Goal: Task Accomplishment & Management: Complete application form

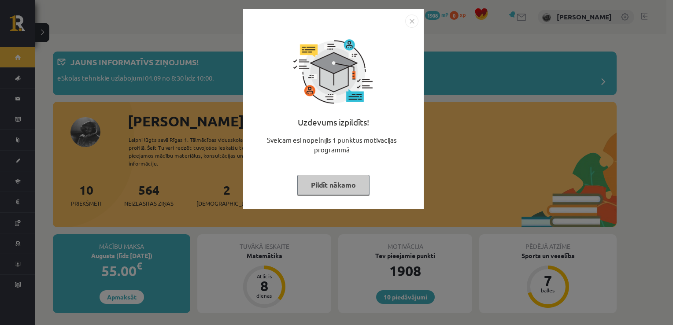
click at [325, 184] on button "Pildīt nākamo" at bounding box center [333, 185] width 72 height 20
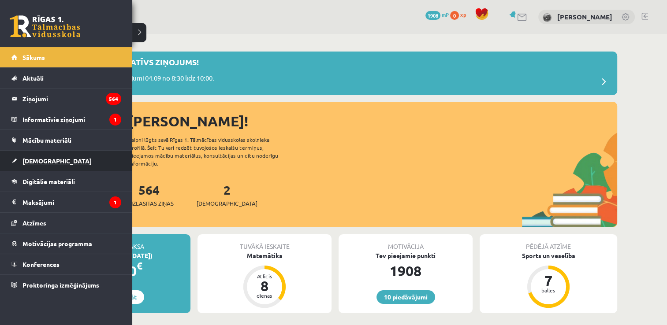
click at [80, 156] on link "[DEMOGRAPHIC_DATA]" at bounding box center [66, 161] width 110 height 20
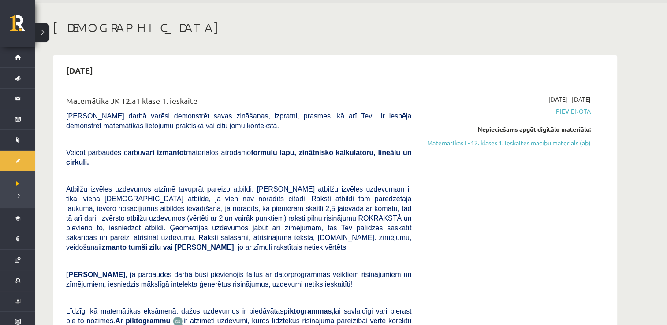
scroll to position [28, 0]
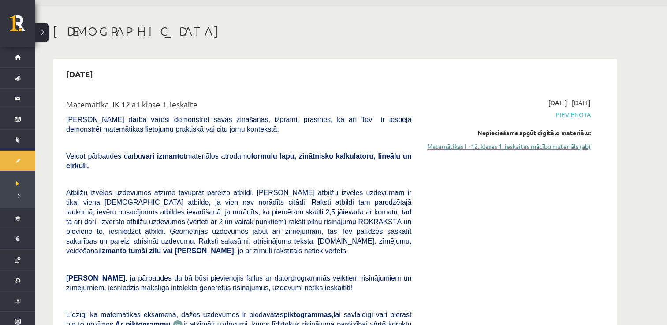
click at [485, 145] on link "Matemātikas I - 12. klases 1. ieskaites mācību materiāls (ab)" at bounding box center [507, 146] width 166 height 9
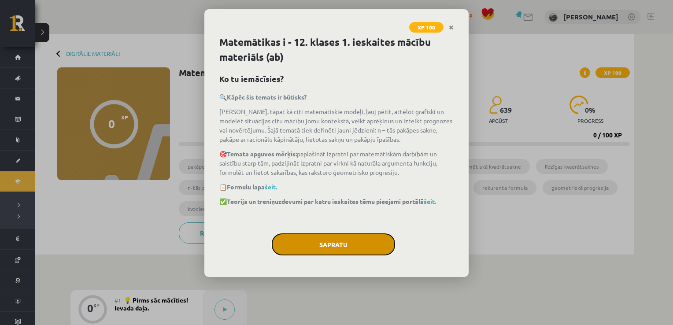
click at [370, 249] on button "Sapratu" at bounding box center [333, 245] width 123 height 22
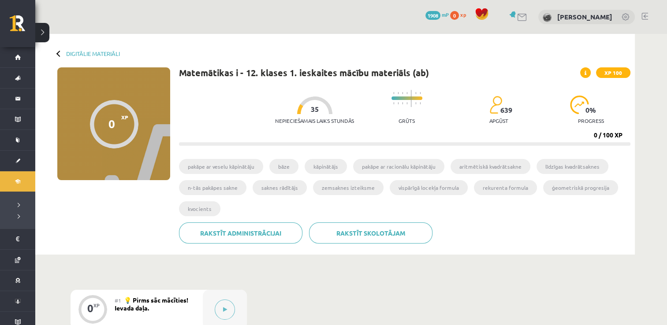
click at [317, 172] on li "kāpinātājs" at bounding box center [326, 166] width 42 height 15
click at [317, 170] on li "kāpinātājs" at bounding box center [326, 166] width 42 height 15
click at [417, 146] on div "Matemātikas i - 12. klases 1. ieskaites mācību materiāls (ab) XP 100 Nepiecieša…" at bounding box center [404, 158] width 451 height 183
click at [418, 142] on progress at bounding box center [404, 144] width 451 height 4
click at [578, 106] on img at bounding box center [579, 105] width 19 height 19
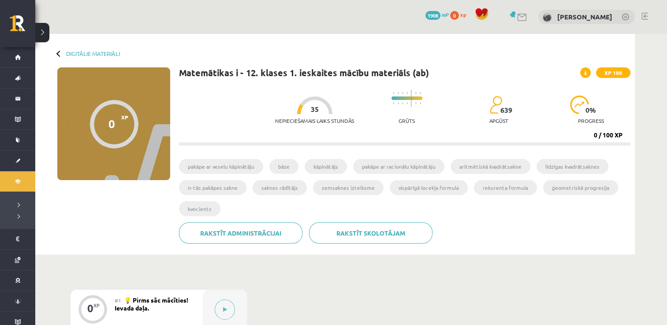
click at [587, 73] on span at bounding box center [585, 72] width 11 height 11
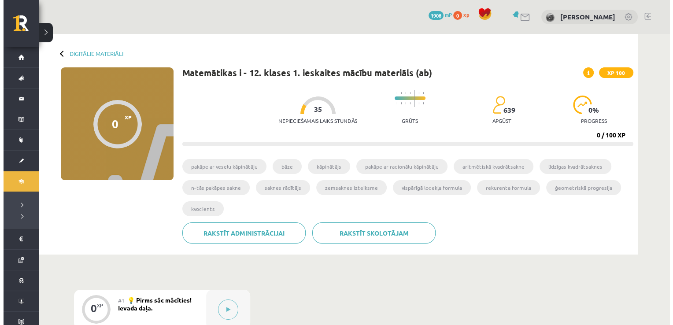
click div "XP 100 Matemātikas i - 12. klases 1. ieskaites mācību materiāls (ab) Ko tu iemā…"
click link "Close"
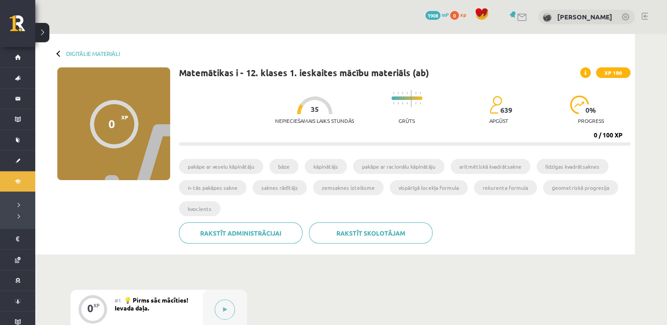
click at [357, 191] on li "zemsaknes izteiksme" at bounding box center [348, 187] width 71 height 15
click at [122, 121] on div at bounding box center [114, 124] width 48 height 48
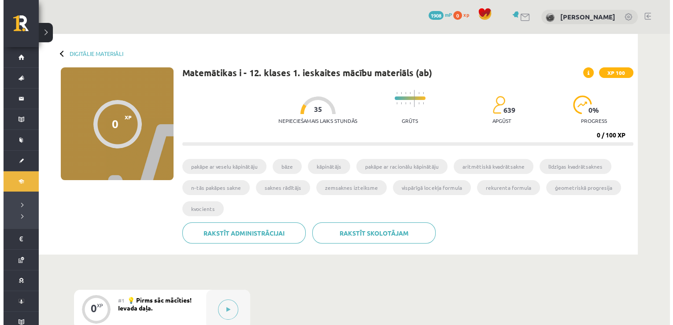
scroll to position [97, 0]
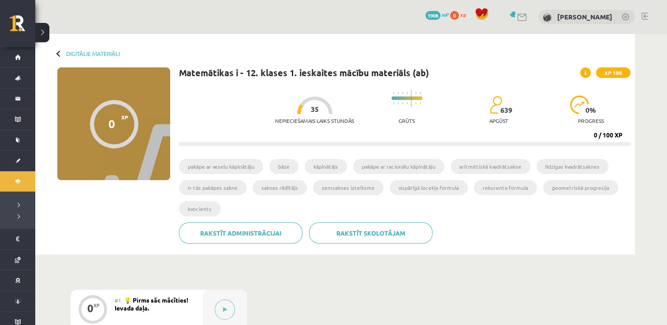
click at [228, 300] on button at bounding box center [225, 310] width 20 height 20
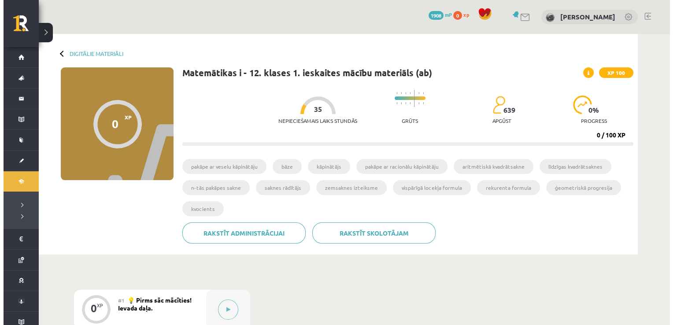
click div "Uzdevums"
click input "text"
type input "**"
click button "Iesniegt"
click button "Nākamā nodarbība"
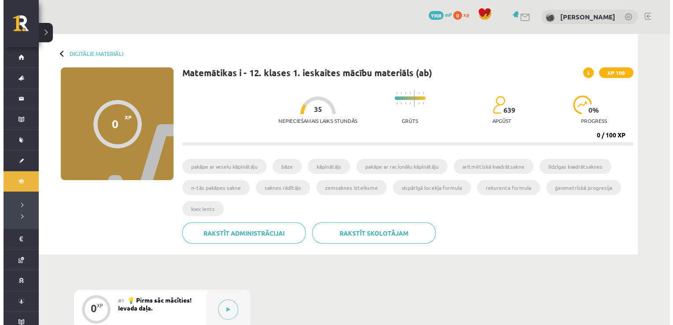
scroll to position [0, 0]
click div "Uzdevums"
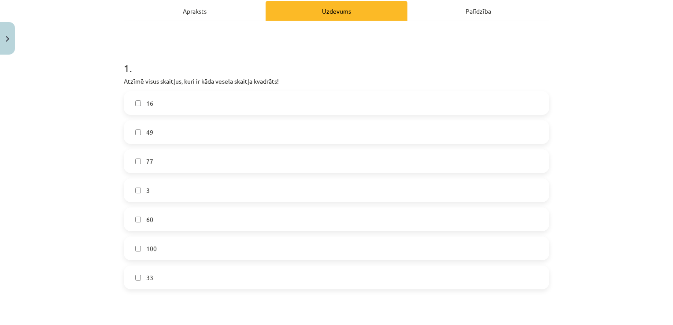
scroll to position [128, 0]
click at [261, 104] on label "16" at bounding box center [337, 104] width 424 height 22
click at [233, 223] on label "60" at bounding box center [337, 220] width 424 height 22
click at [232, 240] on label "100" at bounding box center [337, 249] width 424 height 22
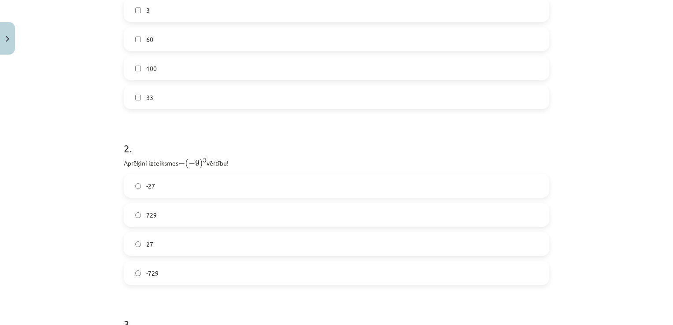
scroll to position [309, 0]
click at [237, 214] on label "729" at bounding box center [337, 215] width 424 height 22
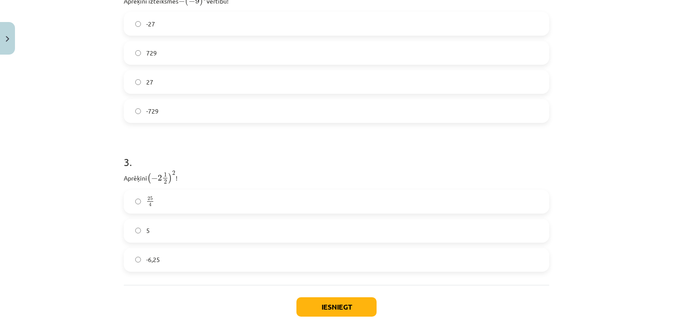
scroll to position [483, 0]
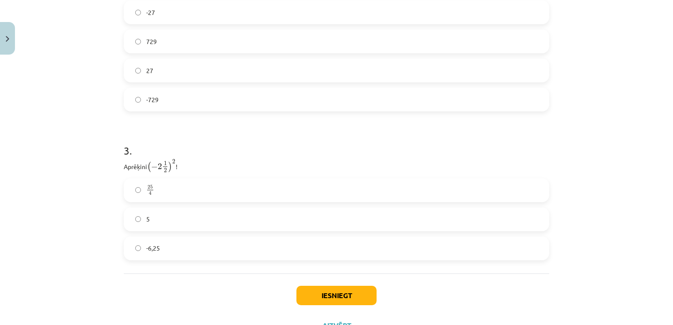
click at [256, 191] on label "25 4 25 4" at bounding box center [337, 190] width 424 height 22
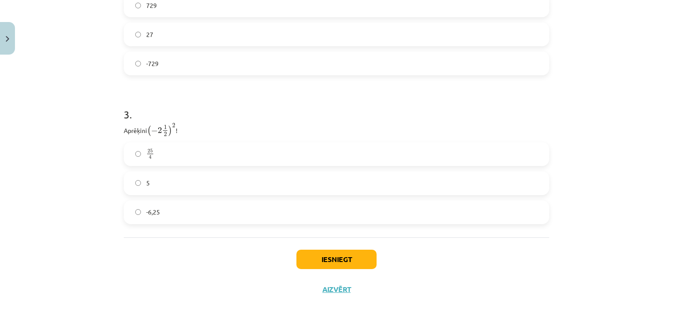
scroll to position [518, 0]
click at [314, 256] on button "Iesniegt" at bounding box center [337, 259] width 80 height 19
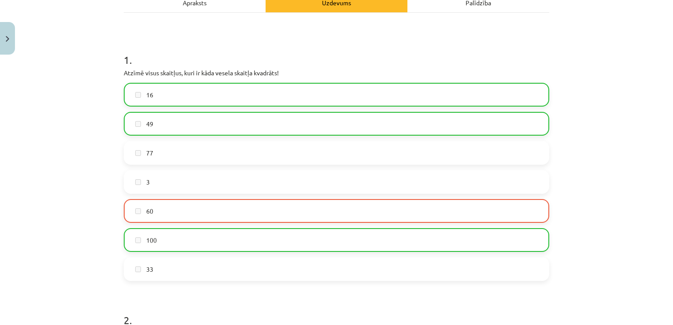
scroll to position [141, 0]
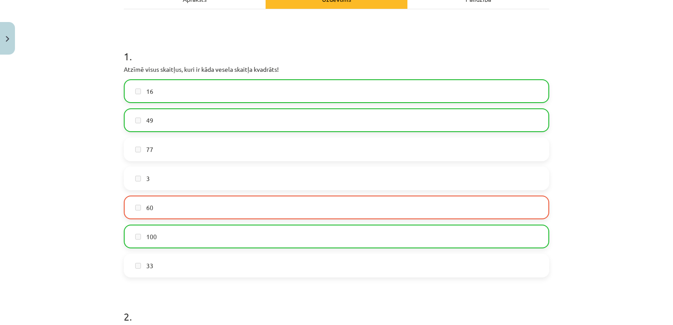
click at [334, 204] on label "60" at bounding box center [337, 208] width 424 height 22
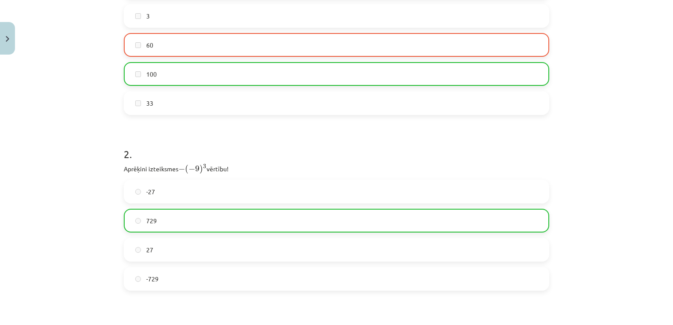
scroll to position [546, 0]
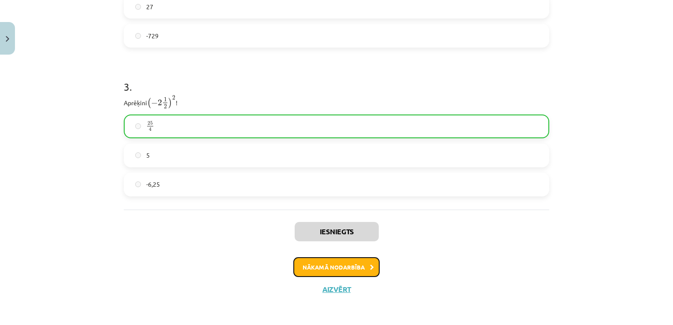
click at [317, 271] on button "Nākamā nodarbība" at bounding box center [337, 267] width 86 height 20
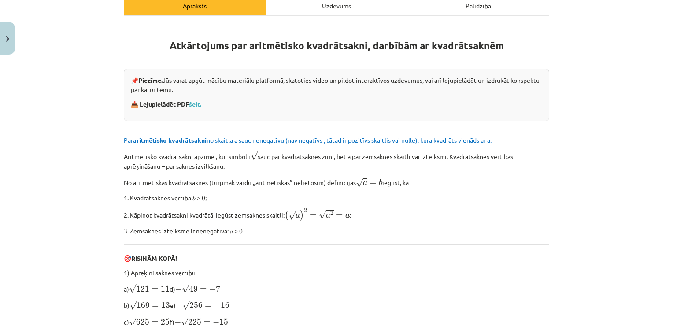
scroll to position [22, 0]
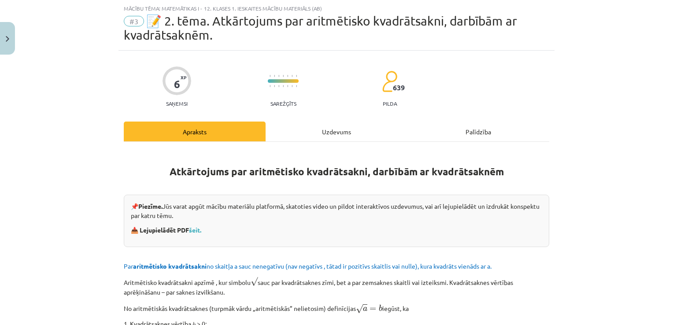
click at [331, 132] on div "Uzdevums" at bounding box center [337, 132] width 142 height 20
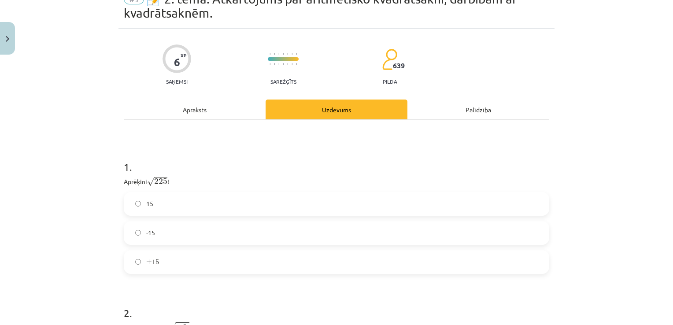
scroll to position [44, 0]
click at [317, 271] on label "± 15 ± 15" at bounding box center [337, 263] width 424 height 22
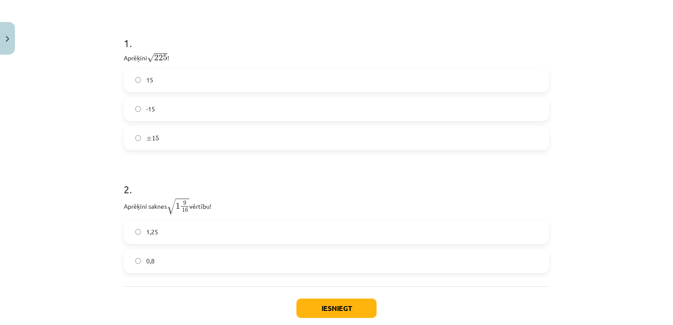
scroll to position [167, 0]
click at [314, 230] on label "1,25" at bounding box center [337, 233] width 424 height 22
click at [328, 308] on button "Iesniegt" at bounding box center [337, 309] width 80 height 19
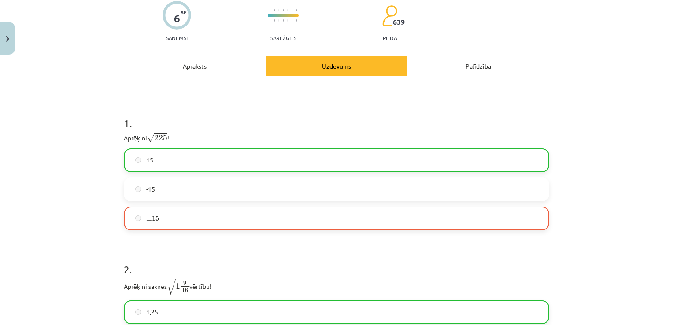
scroll to position [245, 0]
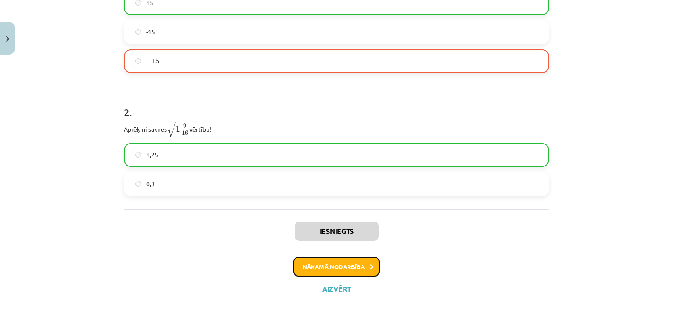
click at [336, 264] on button "Nākamā nodarbība" at bounding box center [337, 267] width 86 height 20
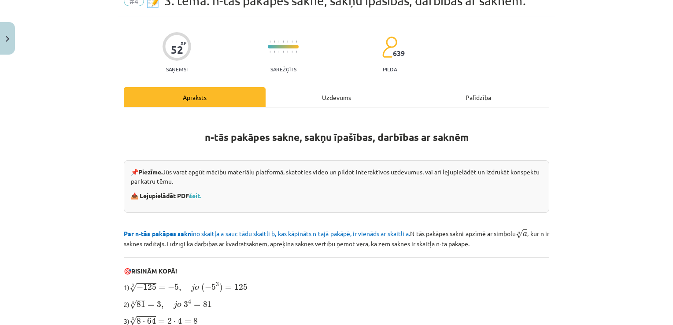
scroll to position [22, 0]
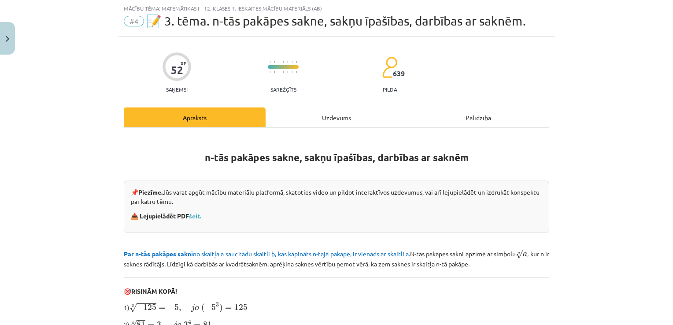
click at [343, 120] on div "Uzdevums" at bounding box center [337, 118] width 142 height 20
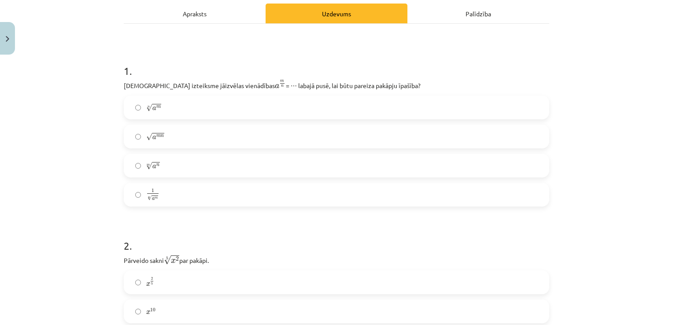
scroll to position [126, 0]
click at [486, 17] on div "Palīdzība" at bounding box center [479, 14] width 142 height 20
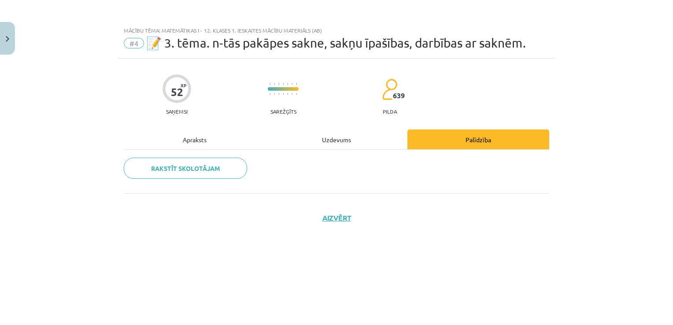
scroll to position [0, 0]
click at [344, 141] on div "Uzdevums" at bounding box center [337, 140] width 142 height 20
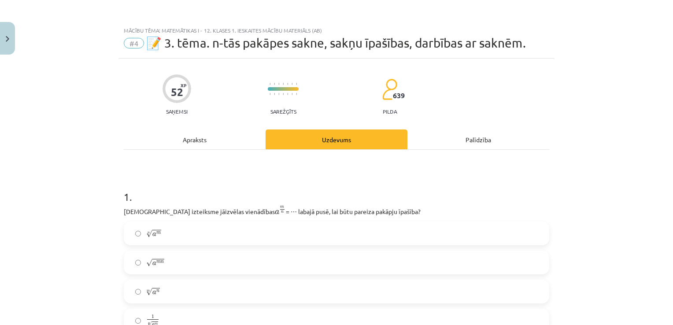
click at [212, 142] on div "Apraksts" at bounding box center [195, 140] width 142 height 20
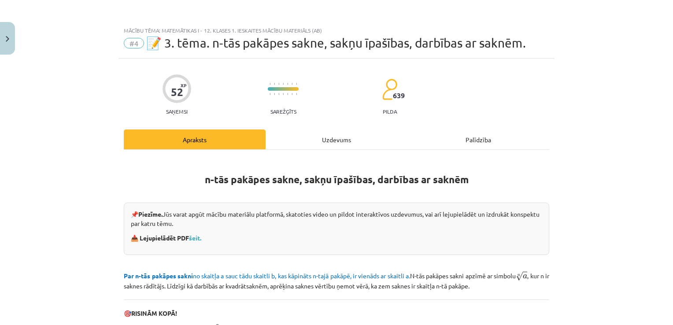
click at [333, 146] on div "Uzdevums" at bounding box center [337, 140] width 142 height 20
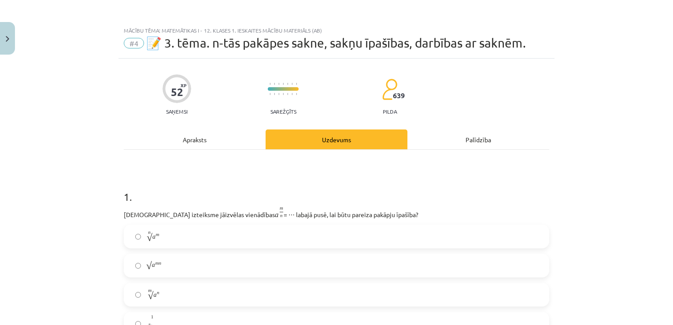
scroll to position [22, 0]
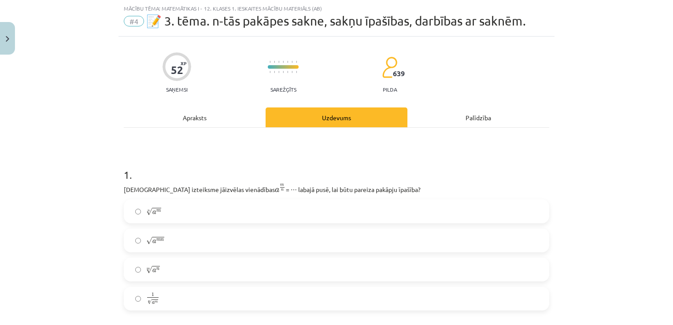
click at [208, 237] on label "√ a m n a m n" at bounding box center [337, 241] width 424 height 22
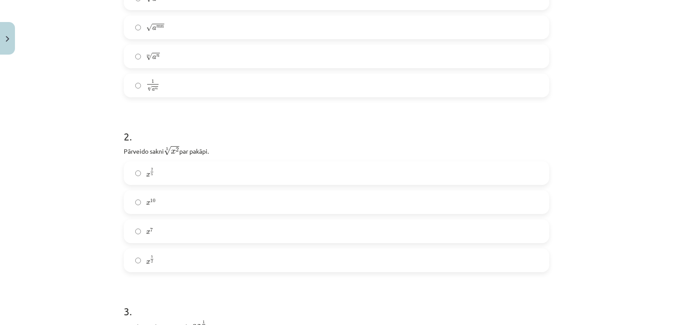
scroll to position [234, 0]
click at [335, 175] on label "x 2 5 x 2 5" at bounding box center [337, 174] width 424 height 22
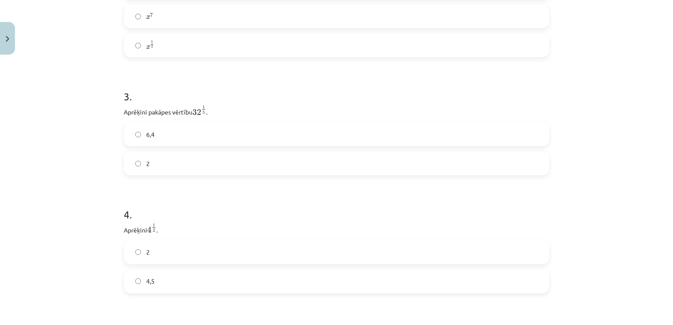
scroll to position [450, 0]
click at [335, 175] on label "2" at bounding box center [337, 164] width 424 height 22
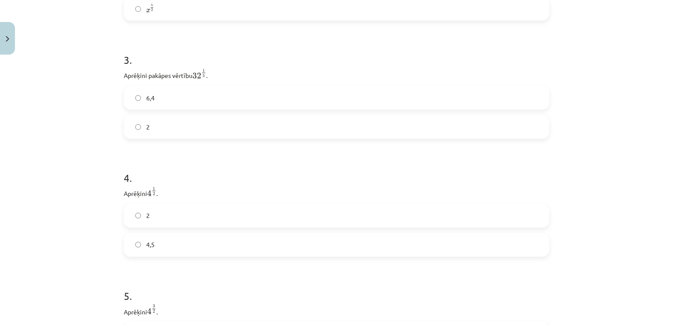
scroll to position [493, 0]
click at [309, 219] on label "2" at bounding box center [337, 210] width 424 height 22
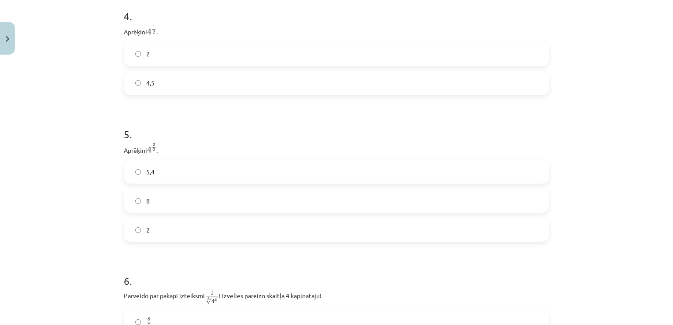
scroll to position [648, 0]
click at [314, 209] on label "8" at bounding box center [337, 201] width 424 height 22
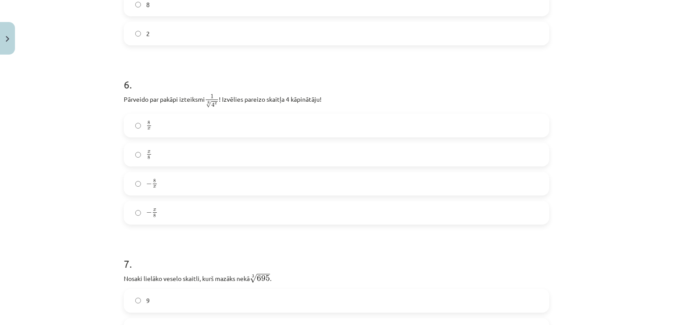
scroll to position [842, 0]
click at [197, 197] on label "− 8 x − 8 x" at bounding box center [337, 187] width 424 height 22
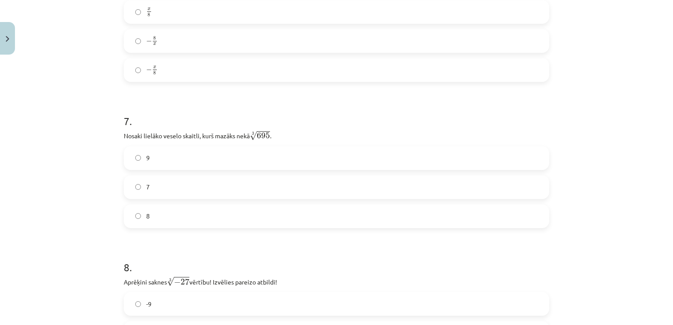
scroll to position [1001, 0]
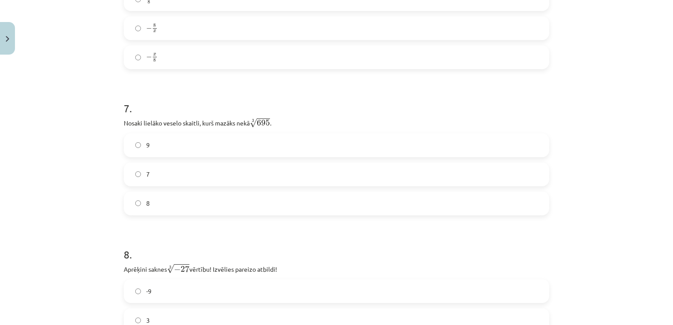
click at [192, 198] on label "8" at bounding box center [337, 204] width 424 height 22
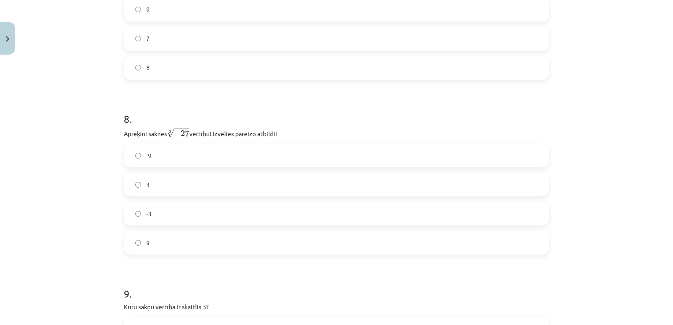
scroll to position [1136, 0]
click at [192, 213] on label "-3" at bounding box center [337, 215] width 424 height 22
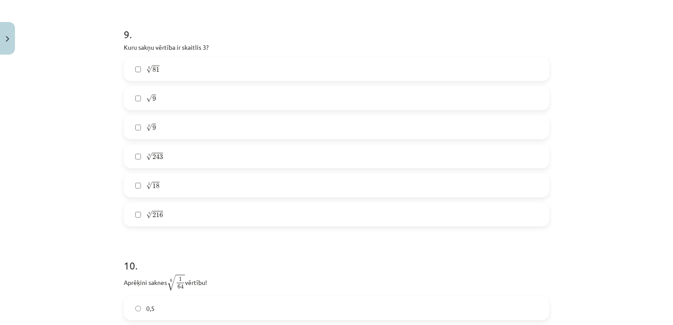
scroll to position [1397, 0]
click at [249, 78] on label "4 √ 81 81 4" at bounding box center [337, 69] width 424 height 22
click at [249, 106] on label "√ 9 9" at bounding box center [337, 98] width 424 height 22
click at [237, 155] on label "5 √ 243 243 5" at bounding box center [337, 156] width 424 height 22
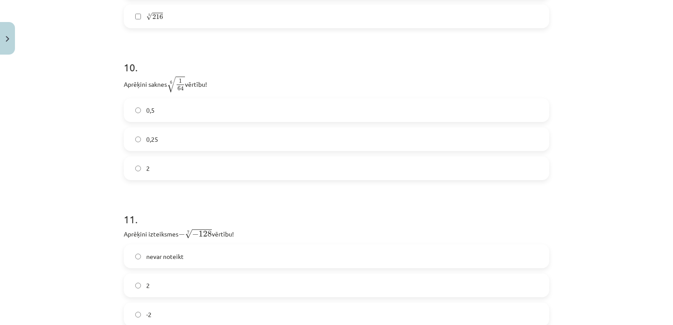
scroll to position [1594, 0]
click at [214, 113] on label "0,5" at bounding box center [337, 111] width 424 height 22
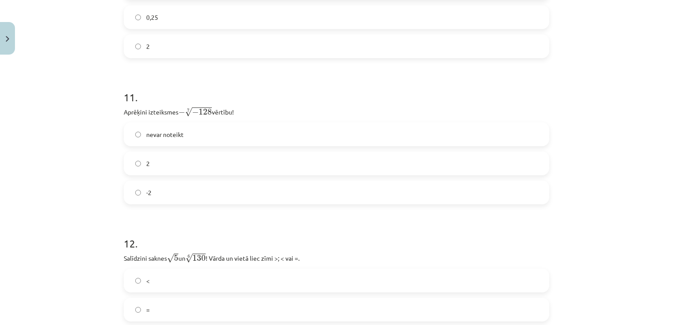
scroll to position [1715, 0]
click at [193, 159] on label "2" at bounding box center [337, 165] width 424 height 22
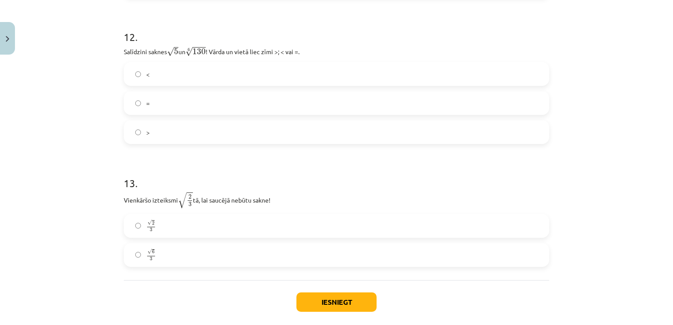
scroll to position [1924, 0]
click at [214, 78] on label "<" at bounding box center [337, 73] width 424 height 22
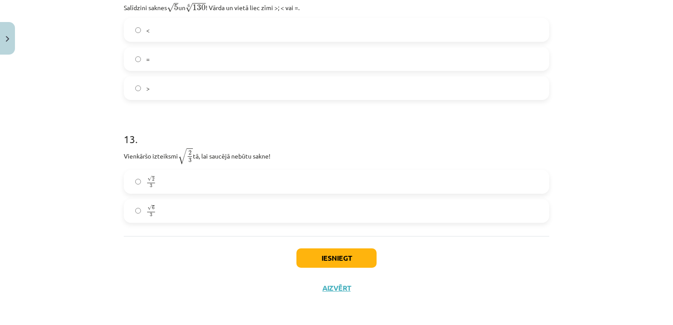
scroll to position [1963, 0]
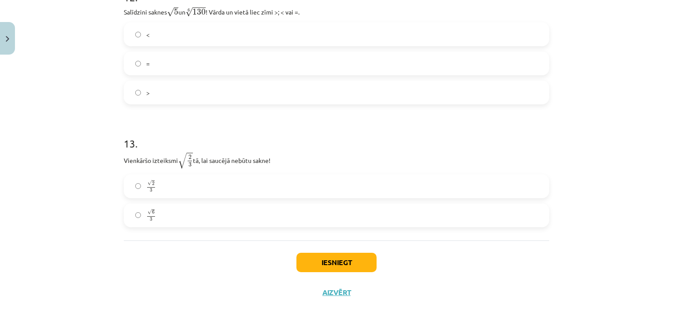
click at [196, 216] on label "√ 6 3 6 3" at bounding box center [337, 215] width 424 height 22
click at [316, 267] on button "Iesniegt" at bounding box center [337, 262] width 80 height 19
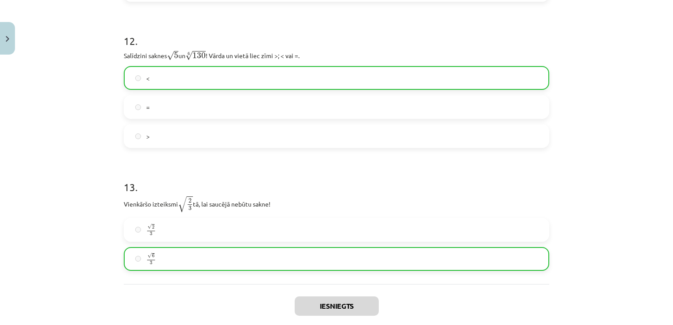
scroll to position [1996, 0]
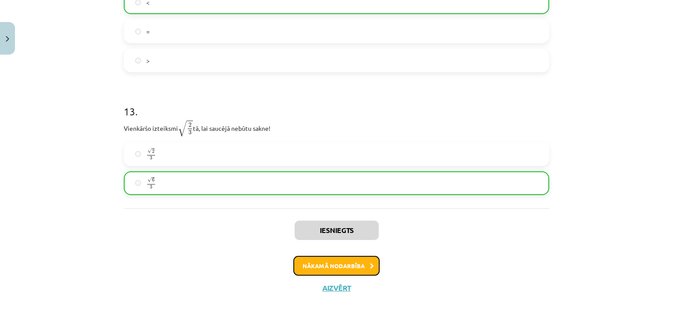
click at [349, 271] on button "Nākamā nodarbība" at bounding box center [337, 266] width 86 height 20
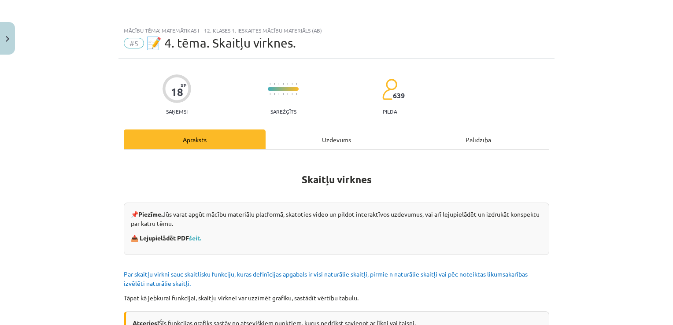
scroll to position [0, 0]
click at [338, 134] on div "Uzdevums" at bounding box center [337, 140] width 142 height 20
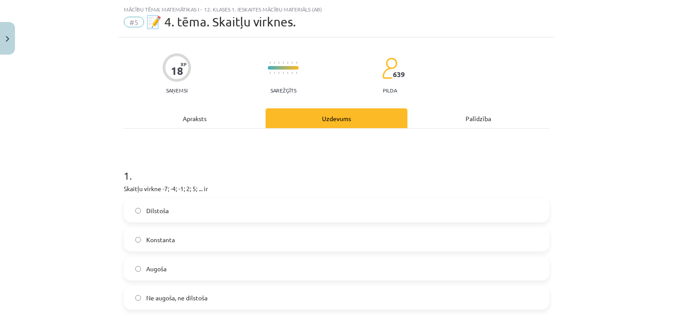
scroll to position [22, 0]
click at [248, 293] on label "Ne augoša, ne dilstoša" at bounding box center [337, 297] width 424 height 22
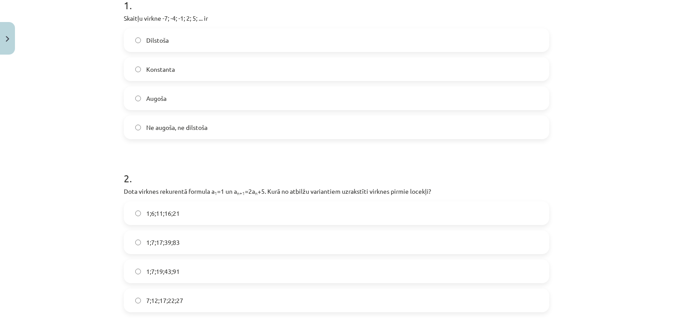
scroll to position [191, 0]
click at [282, 219] on label "1;6;11;16;21" at bounding box center [337, 214] width 424 height 22
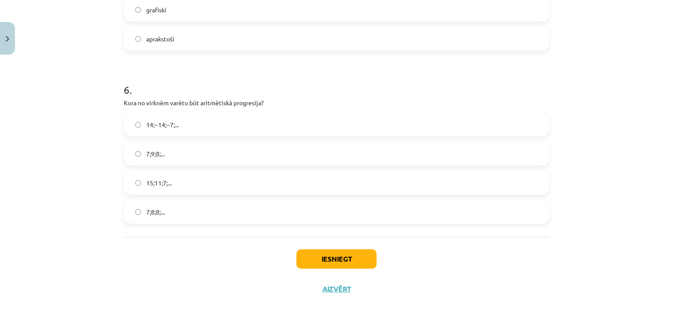
scroll to position [977, 0]
click at [299, 178] on label "15;11;7;..." at bounding box center [337, 183] width 424 height 22
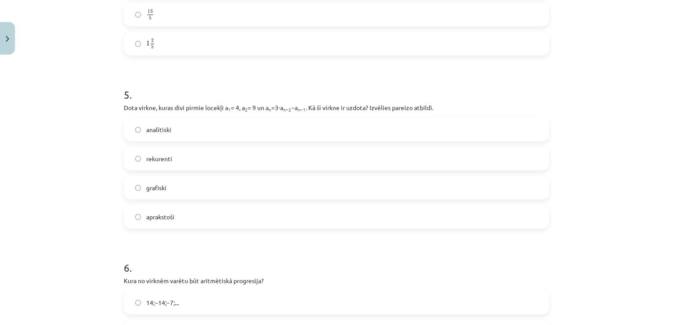
click at [299, 178] on label "grafiski" at bounding box center [337, 188] width 424 height 22
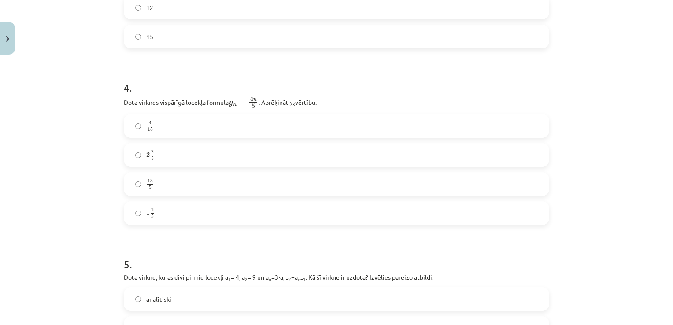
click at [299, 178] on label "13 5 13 5" at bounding box center [337, 184] width 424 height 22
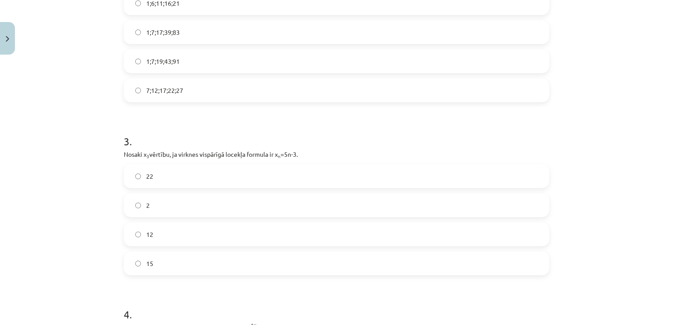
click at [299, 178] on label "22" at bounding box center [337, 176] width 424 height 22
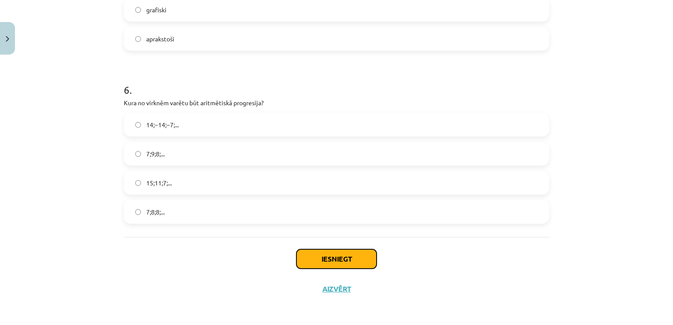
click at [351, 252] on button "Iesniegt" at bounding box center [337, 258] width 80 height 19
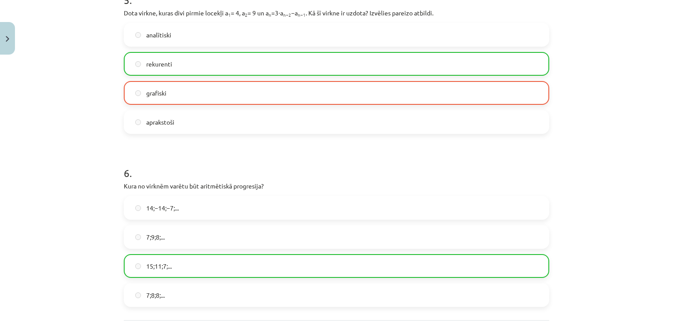
scroll to position [1005, 0]
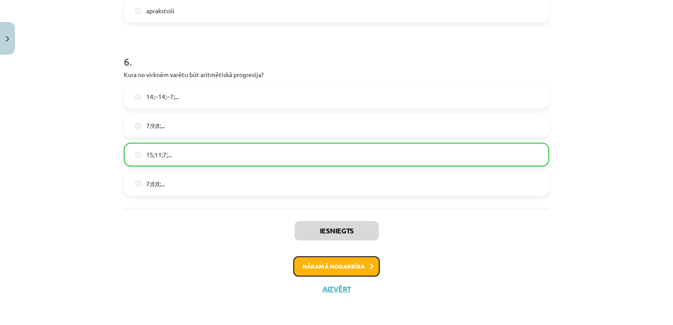
drag, startPoint x: 351, startPoint y: 264, endPoint x: 333, endPoint y: 269, distance: 18.5
click at [333, 269] on button "Nākamā nodarbība" at bounding box center [337, 266] width 86 height 20
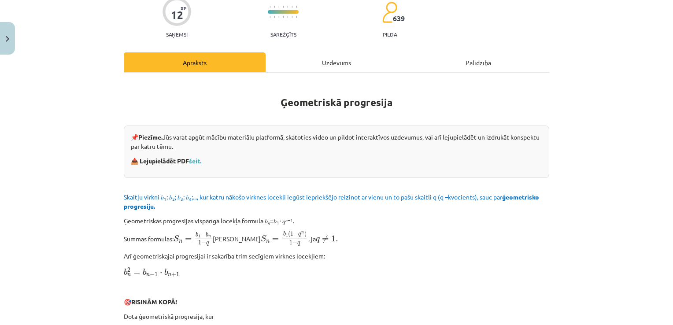
scroll to position [22, 0]
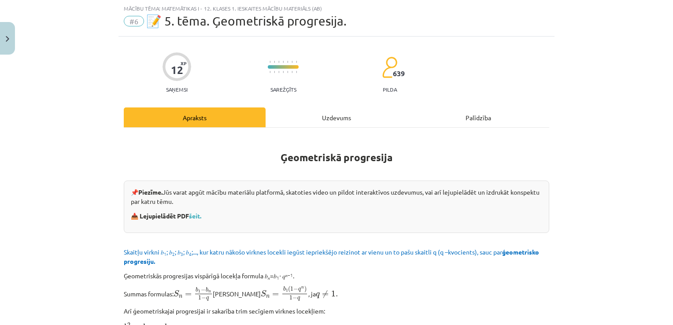
click at [329, 119] on div "Uzdevums" at bounding box center [337, 118] width 142 height 20
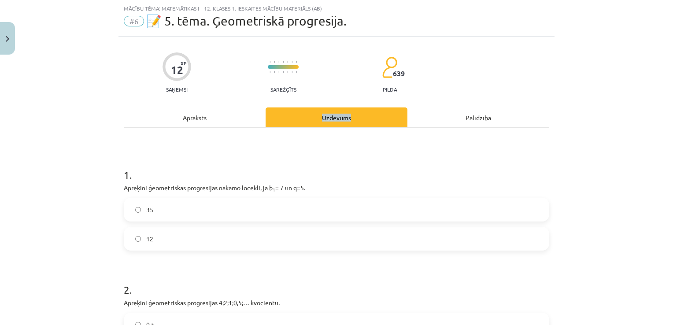
click at [329, 119] on div "Uzdevums" at bounding box center [337, 118] width 142 height 20
click at [335, 207] on label "35" at bounding box center [337, 210] width 424 height 22
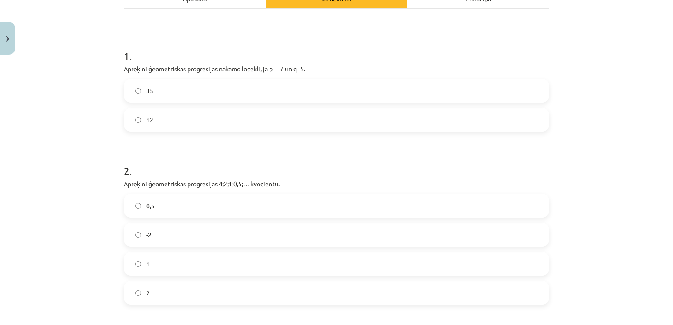
scroll to position [140, 0]
click at [335, 214] on label "0,5" at bounding box center [337, 207] width 424 height 22
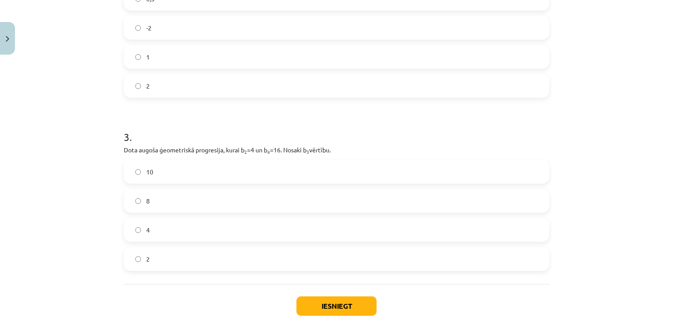
scroll to position [346, 0]
click at [327, 230] on label "4" at bounding box center [337, 233] width 424 height 22
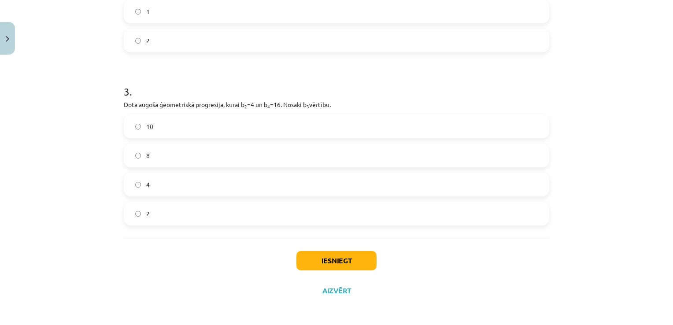
scroll to position [393, 0]
click at [324, 260] on button "Iesniegt" at bounding box center [337, 261] width 80 height 19
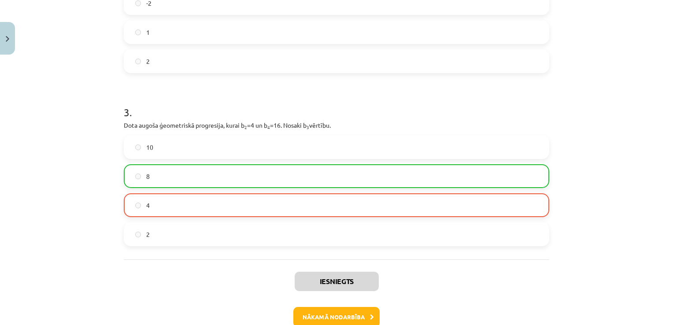
scroll to position [423, 0]
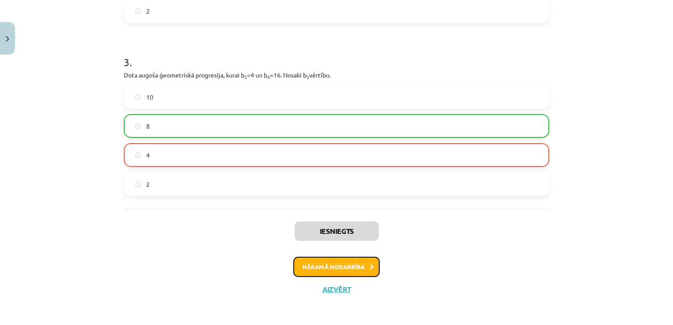
click at [337, 270] on button "Nākamā nodarbība" at bounding box center [337, 267] width 86 height 20
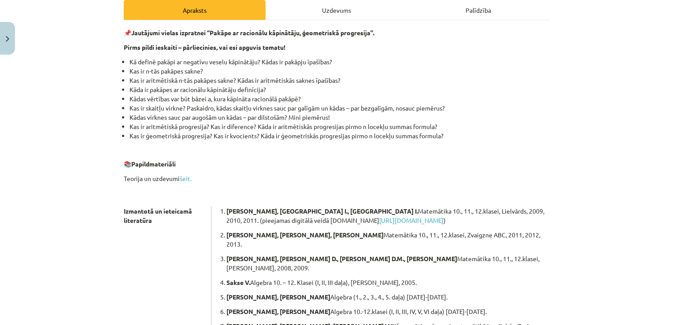
scroll to position [22, 0]
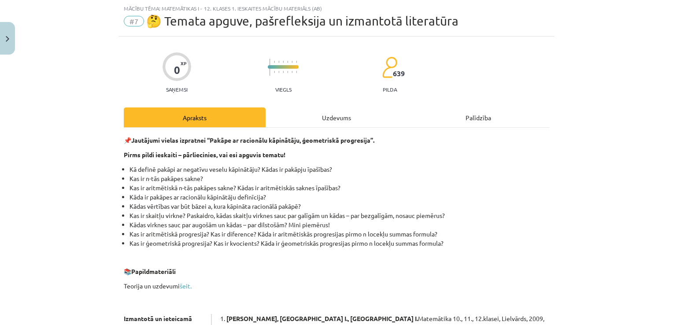
click at [330, 125] on div "Uzdevums" at bounding box center [337, 118] width 142 height 20
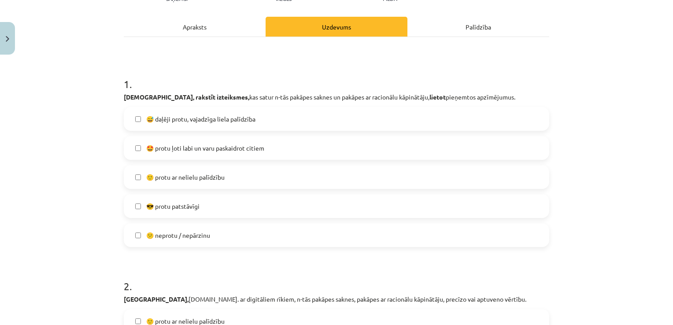
scroll to position [114, 0]
click at [301, 179] on label "🙂 protu ar nelielu palīdzību" at bounding box center [337, 176] width 424 height 22
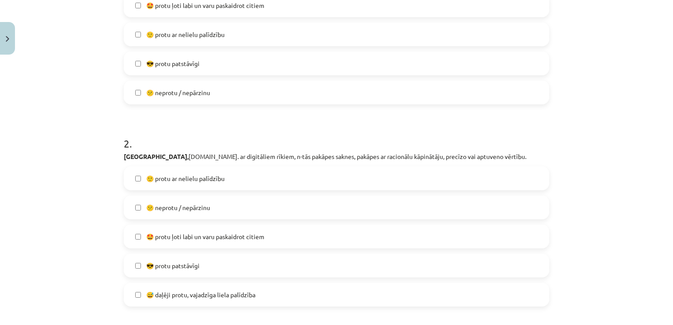
scroll to position [255, 0]
click at [249, 295] on span "😅 daļēji protu, vajadzīga liela palīdzība" at bounding box center [200, 295] width 109 height 9
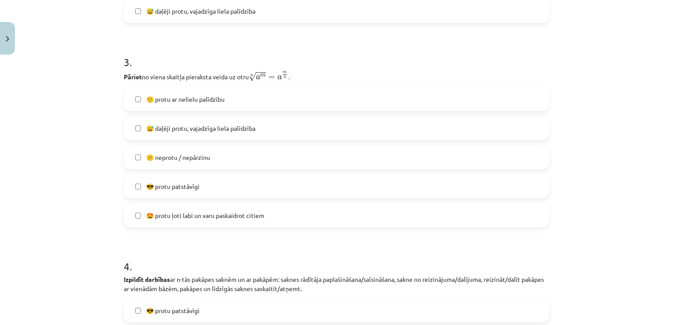
scroll to position [540, 0]
click at [336, 101] on label "🙂 protu ar nelielu palīdzību" at bounding box center [337, 98] width 424 height 22
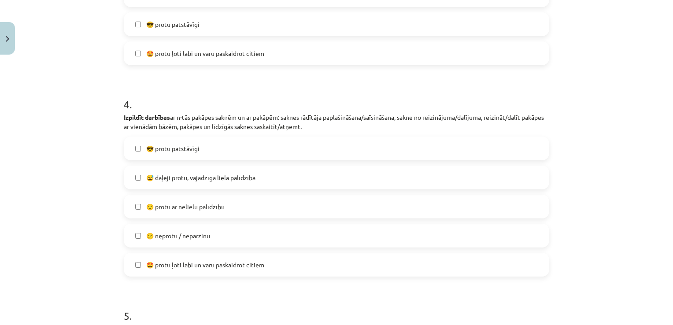
scroll to position [703, 0]
click at [334, 138] on label "😎 protu patstāvīgi" at bounding box center [337, 147] width 424 height 22
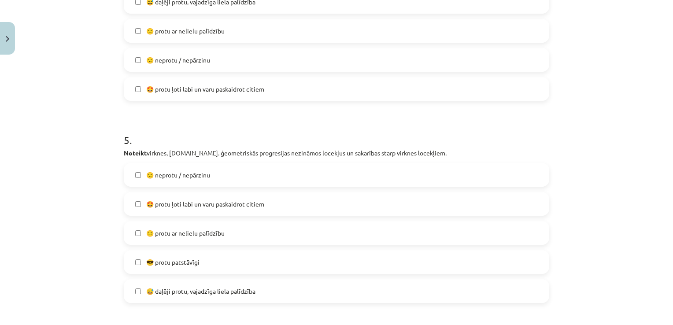
scroll to position [877, 0]
click at [329, 173] on label "😕 neprotu / nepārzinu" at bounding box center [337, 175] width 424 height 22
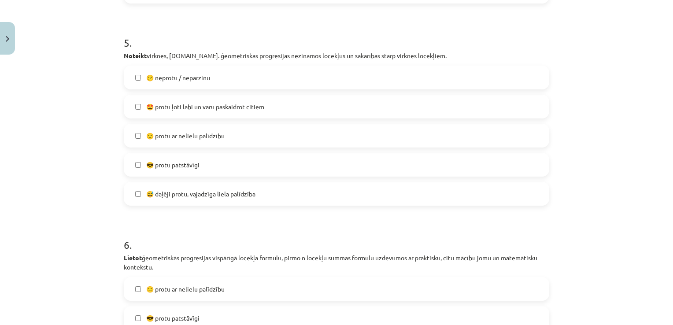
scroll to position [973, 0]
click at [345, 107] on label "🤩 protu ļoti labi un varu paskaidrot citiem" at bounding box center [337, 108] width 424 height 22
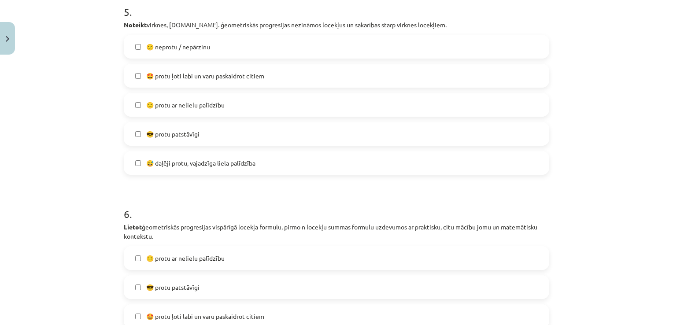
scroll to position [1004, 0]
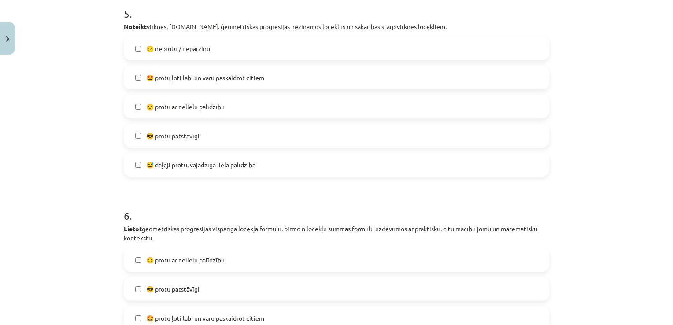
click at [331, 144] on label "😎 protu patstāvīgi" at bounding box center [337, 136] width 424 height 22
click at [319, 78] on label "🤩 protu ļoti labi un varu paskaidrot citiem" at bounding box center [337, 78] width 424 height 22
click at [314, 56] on label "😕 neprotu / nepārzinu" at bounding box center [337, 48] width 424 height 22
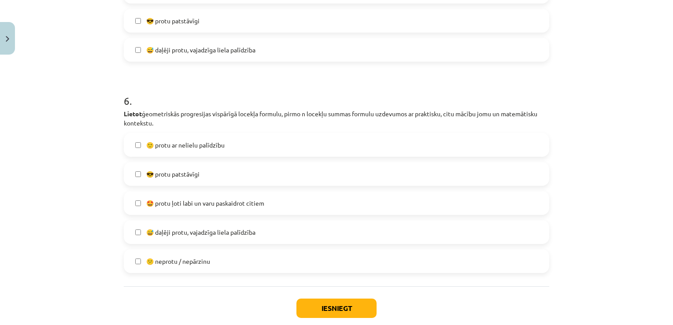
scroll to position [1119, 0]
click at [263, 237] on label "😅 daļēji protu, vajadzīga liela palīdzība" at bounding box center [337, 233] width 424 height 22
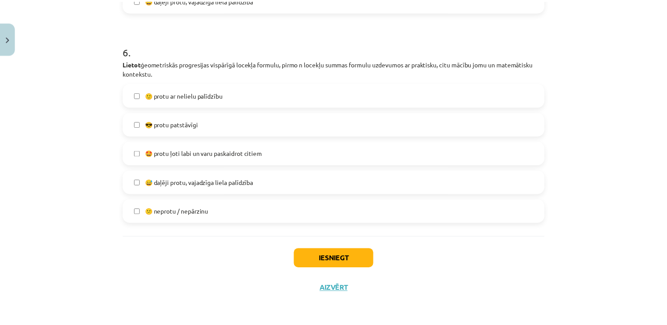
scroll to position [1169, 0]
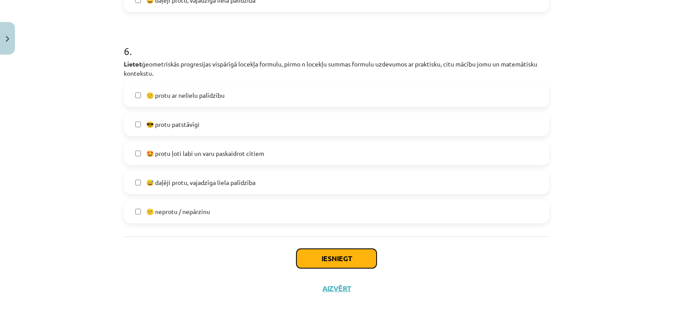
click at [306, 255] on button "Iesniegt" at bounding box center [337, 258] width 80 height 19
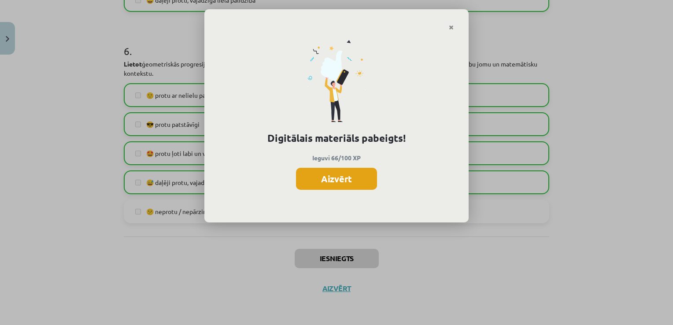
click at [320, 182] on button "Aizvērt" at bounding box center [336, 179] width 81 height 22
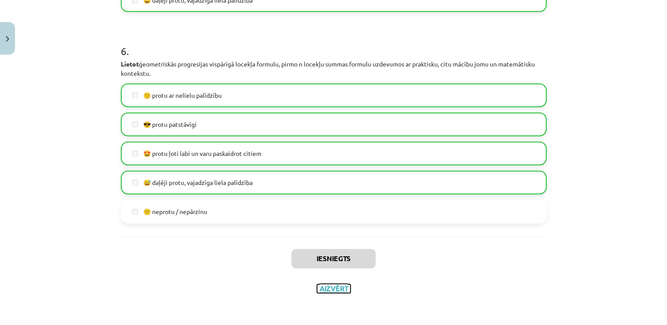
click at [338, 285] on button "Aizvērt" at bounding box center [333, 288] width 33 height 9
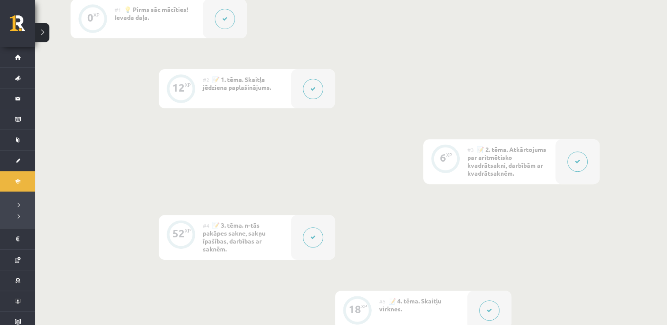
scroll to position [0, 0]
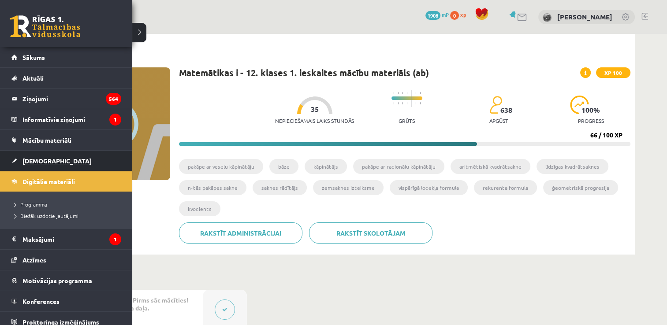
click at [71, 165] on link "[DEMOGRAPHIC_DATA]" at bounding box center [66, 161] width 110 height 20
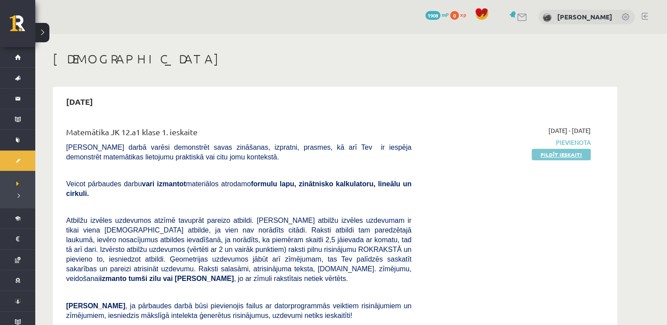
click at [551, 158] on link "Pildīt ieskaiti" at bounding box center [561, 154] width 59 height 11
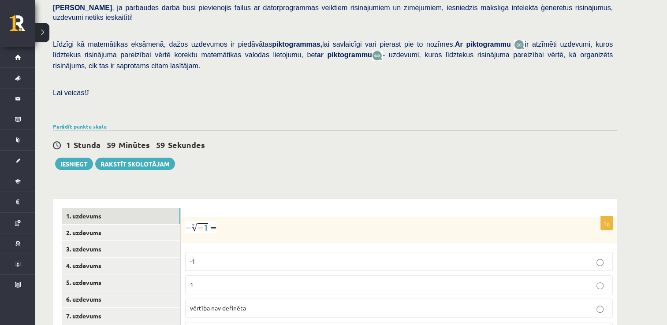
scroll to position [185, 0]
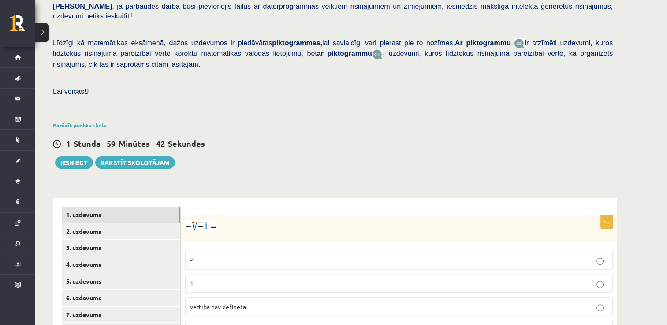
click at [352, 279] on p "1" at bounding box center [399, 283] width 418 height 9
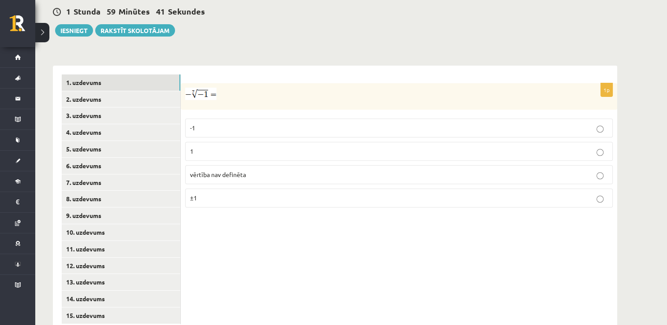
scroll to position [323, 0]
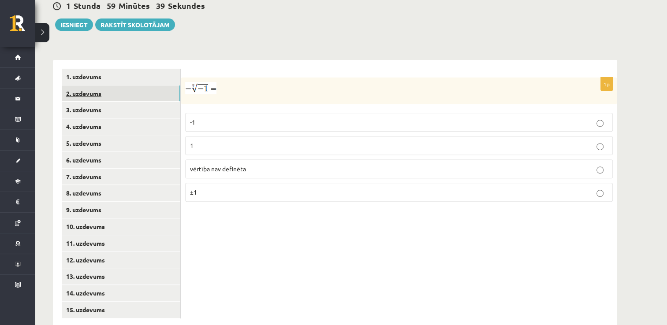
click at [93, 85] on link "2. uzdevums" at bounding box center [121, 93] width 119 height 16
click at [214, 193] on p "x − 9 4 x − 9 4" at bounding box center [399, 198] width 418 height 11
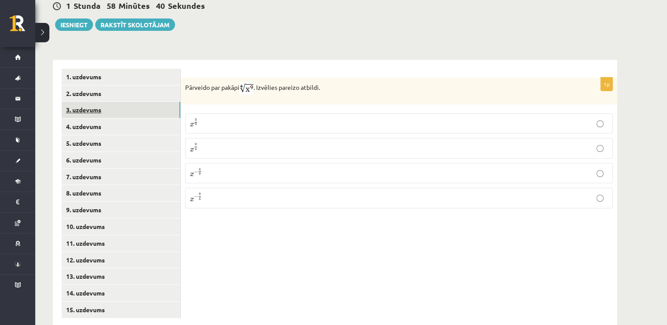
click at [125, 102] on link "3. uzdevums" at bounding box center [121, 110] width 119 height 16
click at [335, 126] on input "text" at bounding box center [356, 133] width 66 height 15
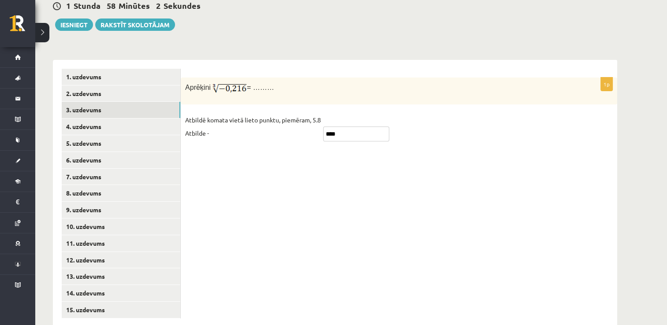
type input "****"
click at [321, 150] on div "1p Aprēķini = ……… Atbildē komata vietā lieto punktu, piemēram, 5.8 Atbilde - **…" at bounding box center [399, 194] width 436 height 268
click at [167, 119] on link "4. uzdevums" at bounding box center [121, 127] width 119 height 16
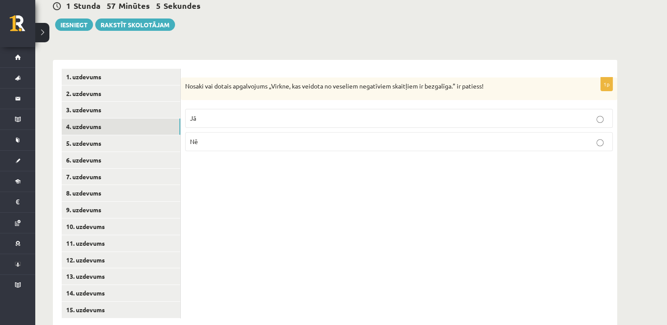
click at [340, 114] on p "Jā" at bounding box center [399, 118] width 418 height 9
click at [179, 135] on link "5. uzdevums" at bounding box center [121, 143] width 119 height 16
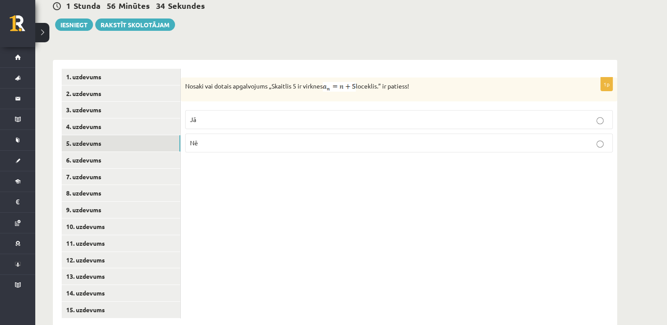
click at [264, 134] on label "Nē" at bounding box center [398, 143] width 427 height 19
click at [159, 152] on link "6. uzdevums" at bounding box center [121, 160] width 119 height 16
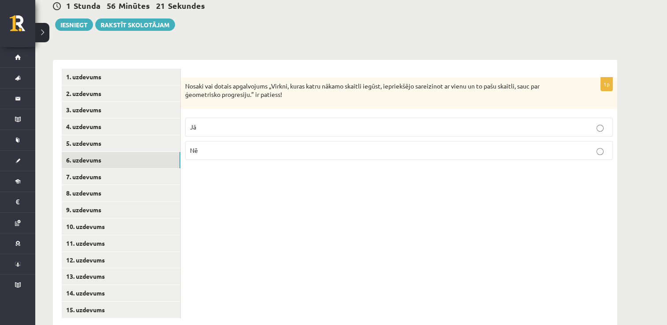
click at [229, 123] on p "Jā" at bounding box center [399, 127] width 418 height 9
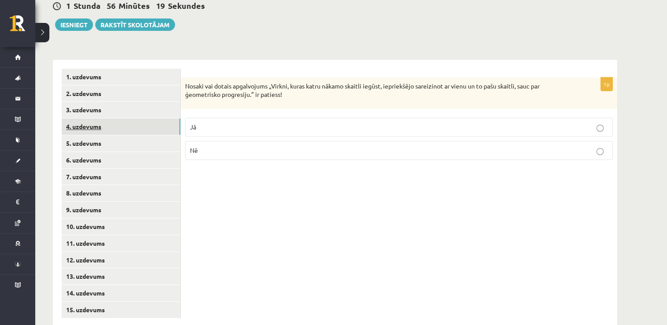
click at [150, 119] on link "4. uzdevums" at bounding box center [121, 127] width 119 height 16
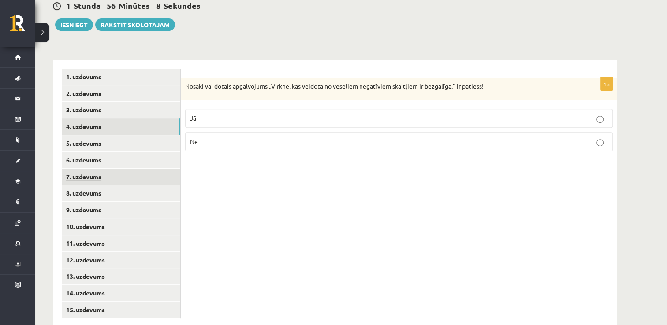
click at [118, 169] on link "7. uzdevums" at bounding box center [121, 177] width 119 height 16
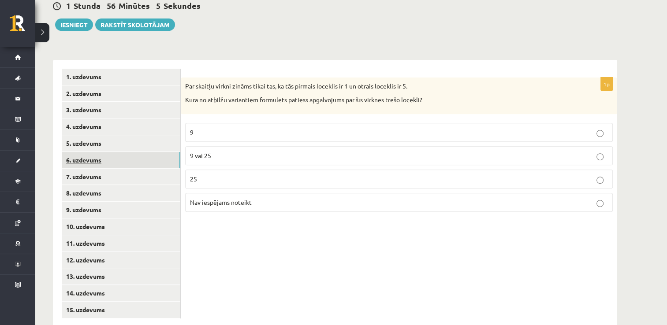
click at [138, 152] on link "6. uzdevums" at bounding box center [121, 160] width 119 height 16
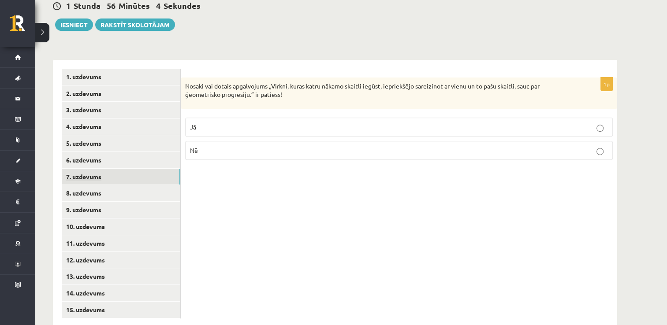
click at [138, 169] on link "7. uzdevums" at bounding box center [121, 177] width 119 height 16
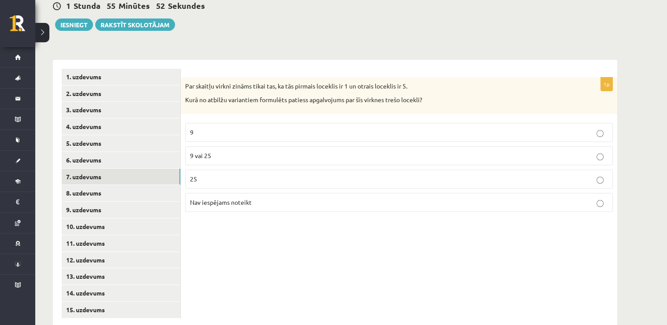
click at [206, 198] on span "Nav iespējams noteikt" at bounding box center [221, 202] width 62 height 8
click at [150, 185] on link "8. uzdevums" at bounding box center [121, 193] width 119 height 16
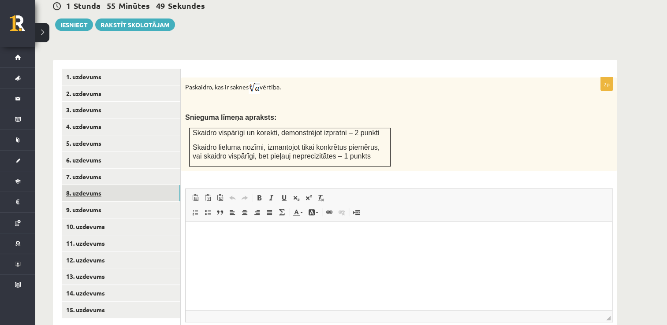
scroll to position [0, 0]
click at [149, 202] on link "9. uzdevums" at bounding box center [121, 210] width 119 height 16
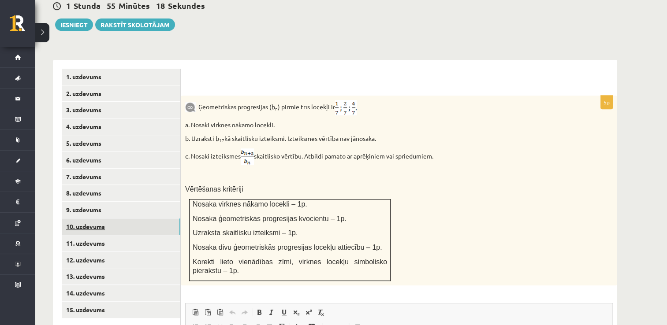
click at [147, 219] on link "10. uzdevums" at bounding box center [121, 227] width 119 height 16
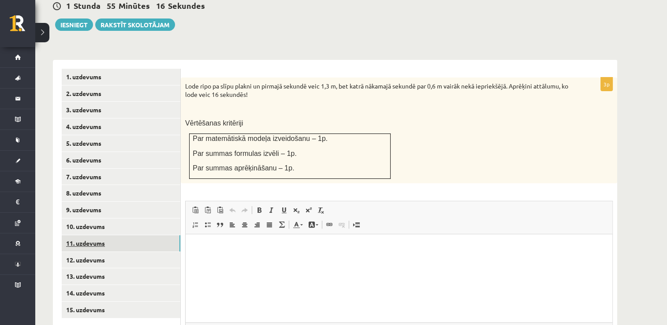
click at [148, 235] on link "11. uzdevums" at bounding box center [121, 243] width 119 height 16
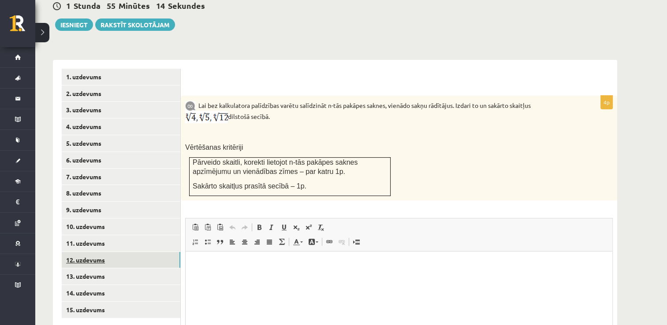
click at [150, 252] on link "12. uzdevums" at bounding box center [121, 260] width 119 height 16
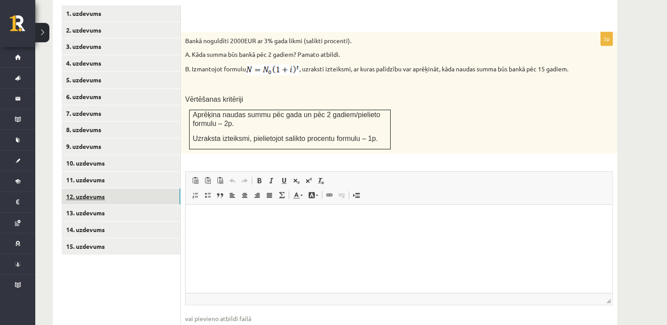
scroll to position [388, 0]
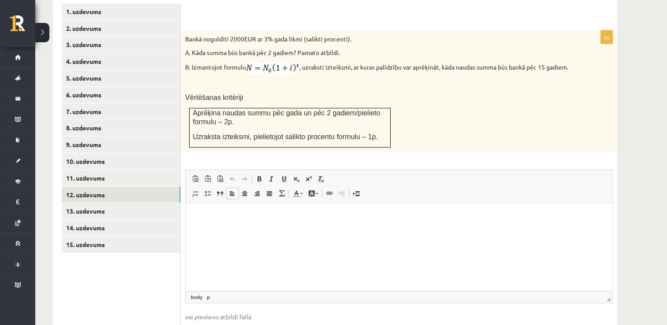
click at [250, 217] on p "Editor, wiswyg-editor-user-answer-47024921762480" at bounding box center [398, 216] width 409 height 9
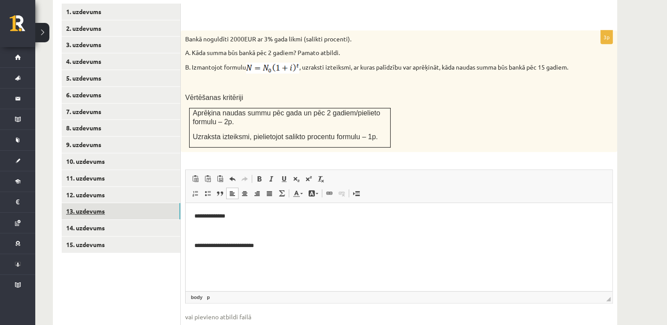
click at [155, 203] on link "13. uzdevums" at bounding box center [121, 211] width 119 height 16
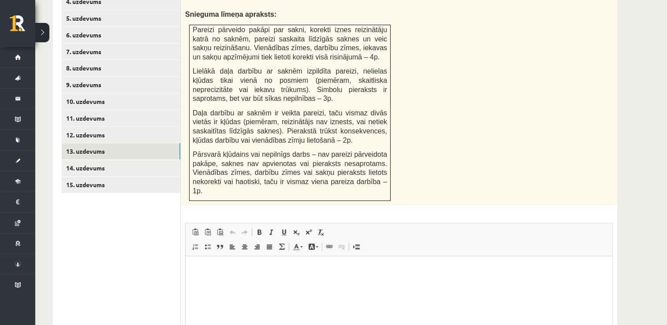
scroll to position [448, 0]
click at [261, 283] on html at bounding box center [399, 269] width 427 height 27
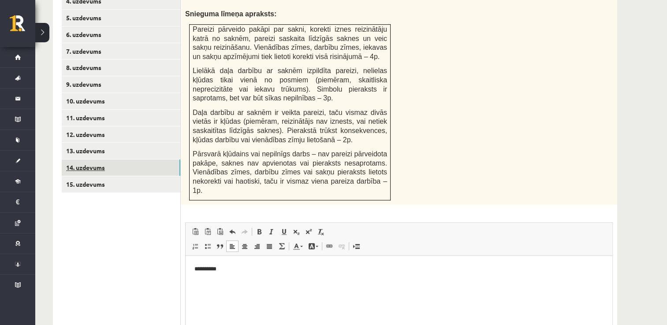
click at [176, 160] on link "14. uzdevums" at bounding box center [121, 168] width 119 height 16
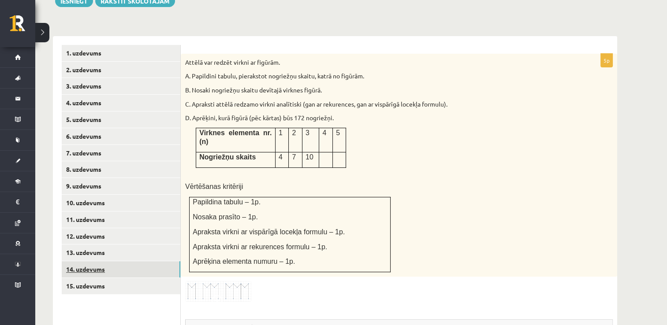
scroll to position [347, 0]
click at [232, 281] on img at bounding box center [218, 291] width 66 height 21
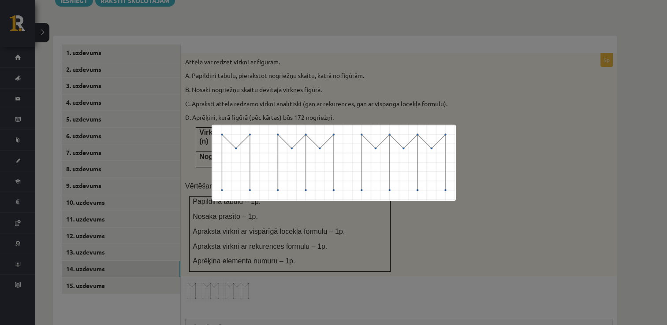
click at [230, 37] on div at bounding box center [333, 162] width 667 height 325
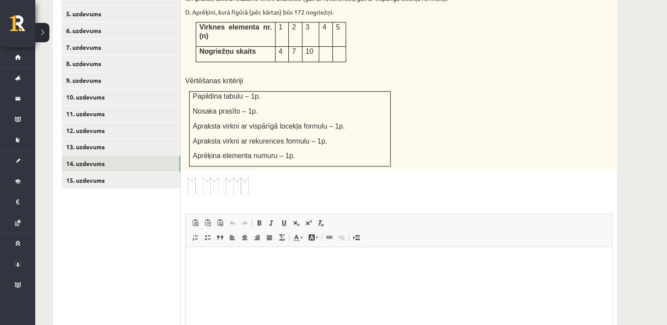
scroll to position [485, 0]
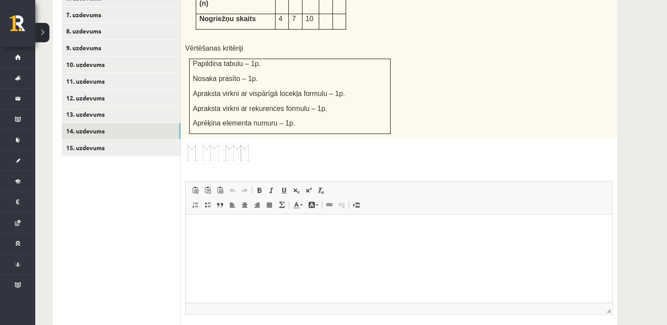
click at [314, 242] on html at bounding box center [399, 228] width 427 height 27
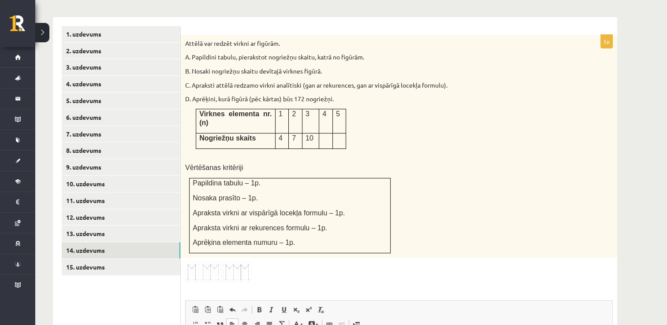
scroll to position [365, 0]
click at [153, 260] on link "15. uzdevums" at bounding box center [121, 268] width 119 height 16
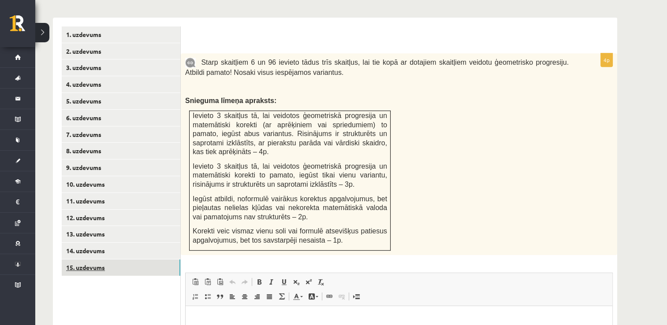
scroll to position [0, 0]
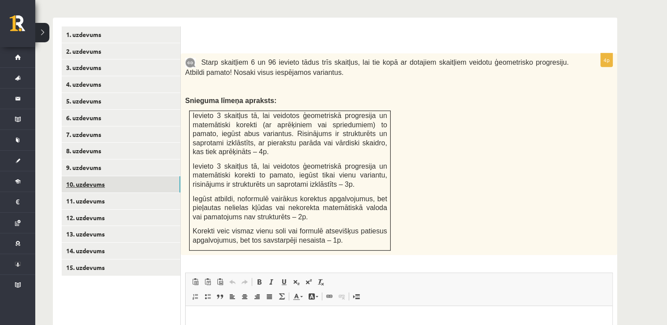
click at [135, 176] on link "10. uzdevums" at bounding box center [121, 184] width 119 height 16
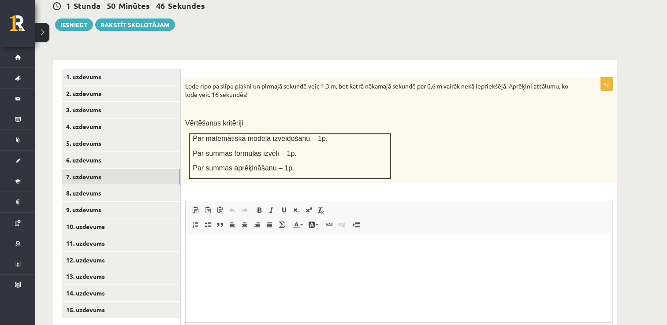
click at [144, 169] on link "7. uzdevums" at bounding box center [121, 177] width 119 height 16
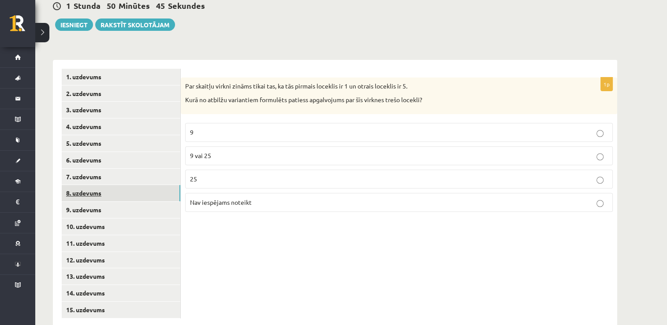
click at [144, 185] on link "8. uzdevums" at bounding box center [121, 193] width 119 height 16
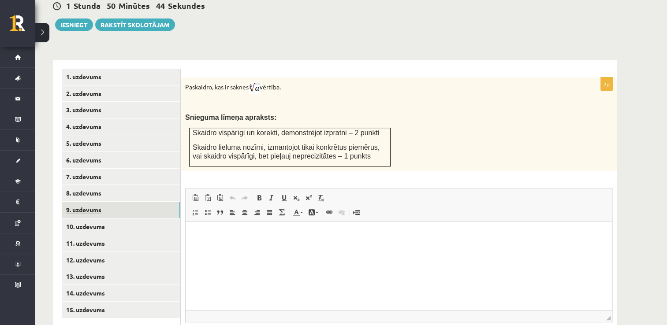
click at [148, 202] on link "9. uzdevums" at bounding box center [121, 210] width 119 height 16
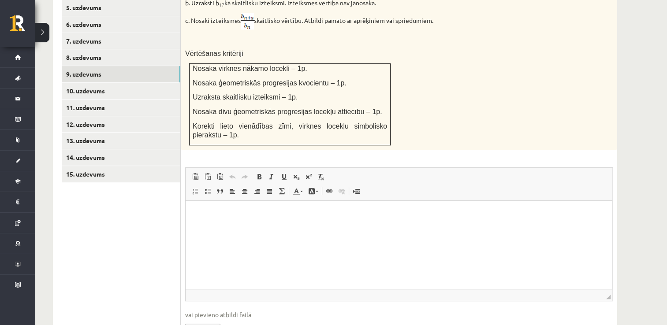
scroll to position [473, 0]
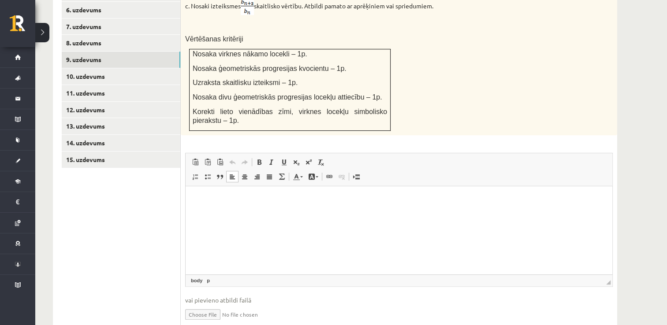
click at [268, 213] on html at bounding box center [399, 199] width 427 height 27
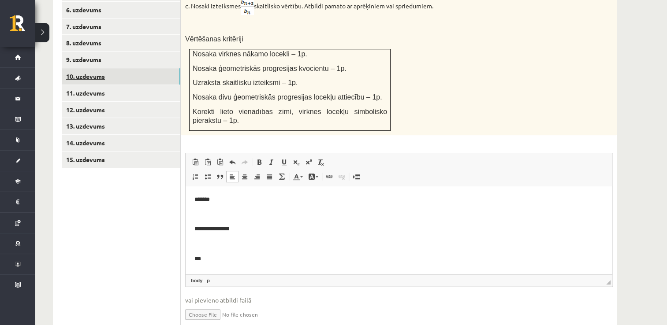
click at [157, 68] on link "10. uzdevums" at bounding box center [121, 76] width 119 height 16
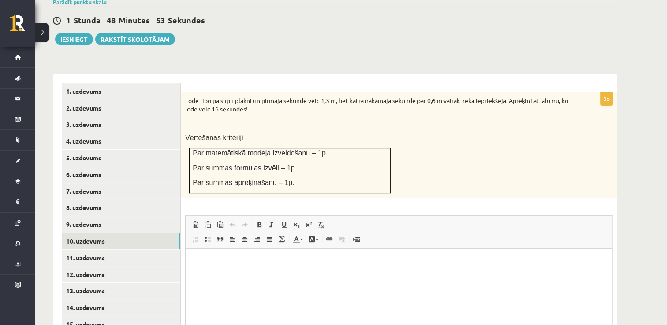
scroll to position [309, 0]
click at [297, 269] on html at bounding box center [399, 262] width 427 height 27
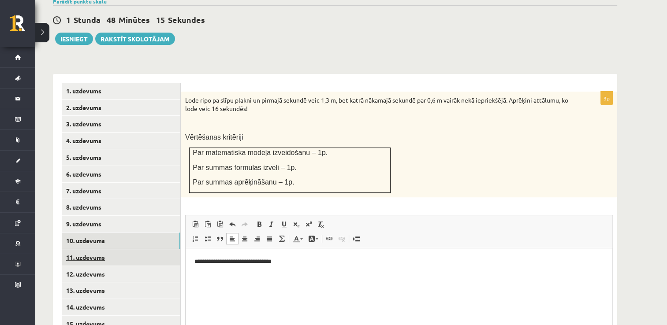
click at [155, 249] on link "11. uzdevums" at bounding box center [121, 257] width 119 height 16
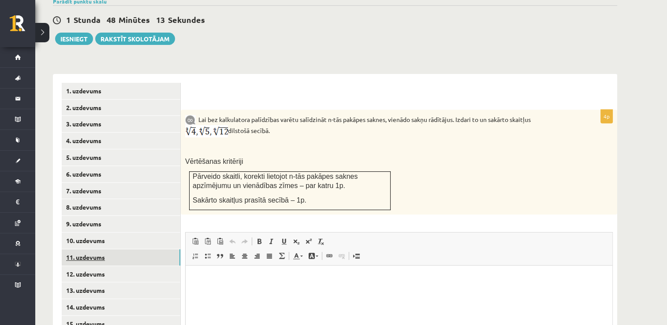
scroll to position [0, 0]
click at [198, 274] on html at bounding box center [399, 279] width 427 height 27
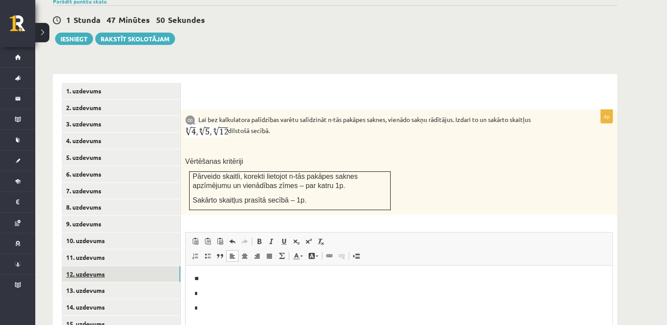
click at [152, 266] on link "12. uzdevums" at bounding box center [121, 274] width 119 height 16
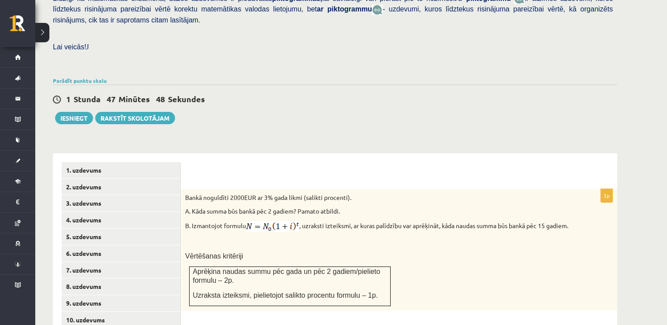
scroll to position [229, 0]
click at [88, 112] on button "Iesniegt" at bounding box center [74, 118] width 38 height 12
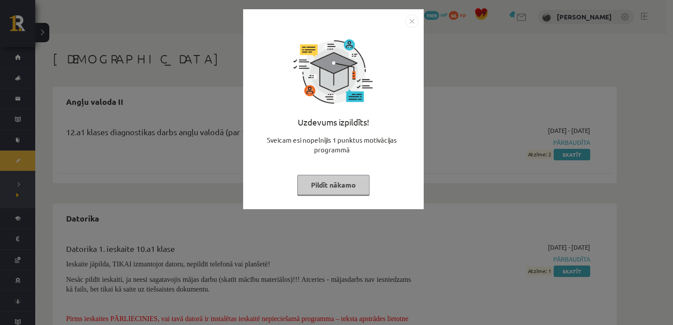
click at [320, 181] on button "Pildīt nākamo" at bounding box center [333, 185] width 72 height 20
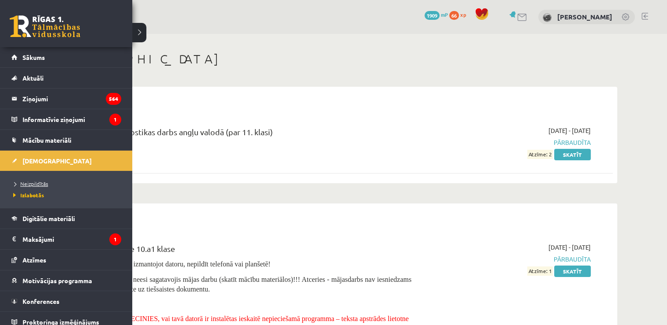
click at [52, 182] on link "Neizpildītās" at bounding box center [67, 184] width 112 height 8
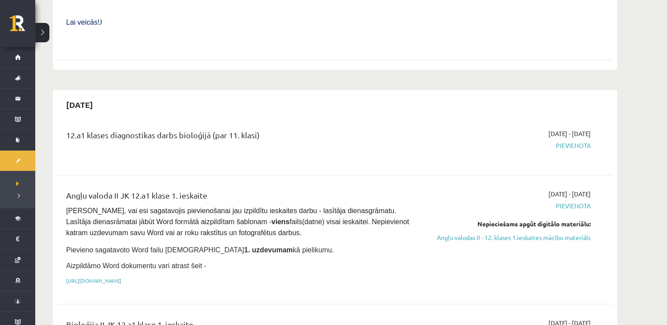
scroll to position [381, 0]
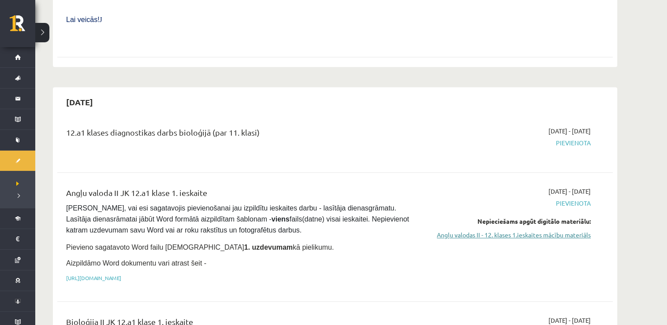
click at [459, 230] on link "Angļu valodas II - 12. klases 1.ieskaites mācību materiāls" at bounding box center [507, 234] width 166 height 9
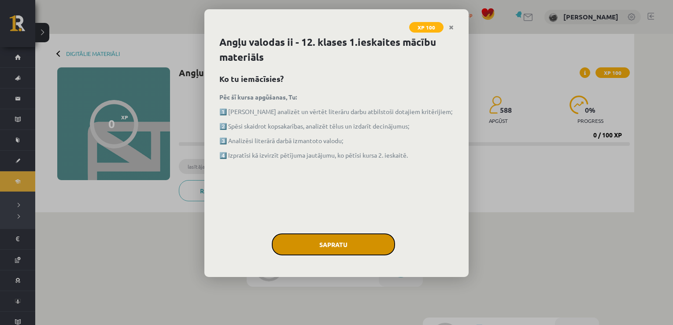
click at [335, 249] on button "Sapratu" at bounding box center [333, 245] width 123 height 22
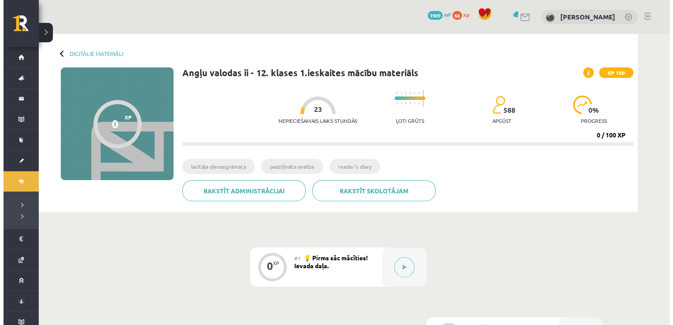
scroll to position [18, 0]
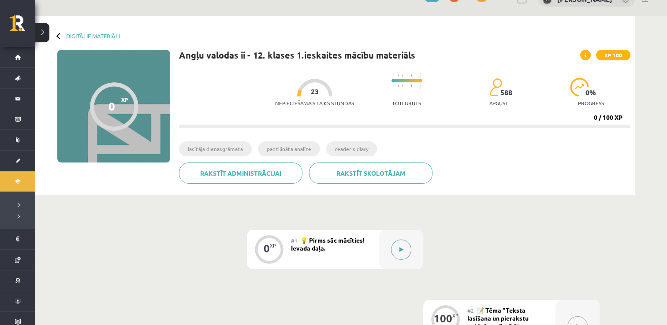
click at [399, 251] on icon at bounding box center [401, 249] width 4 height 5
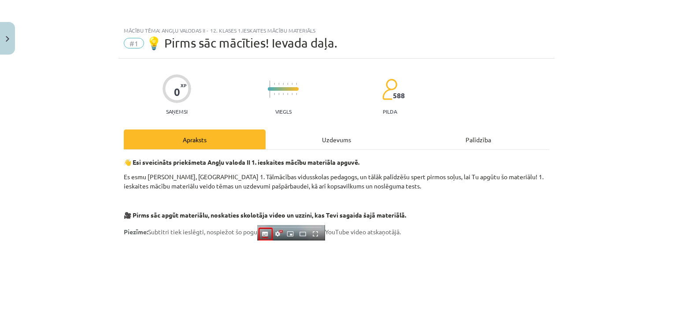
scroll to position [39, 0]
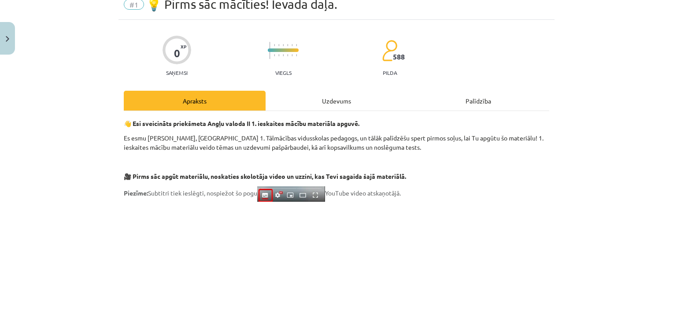
click at [327, 100] on div "Uzdevums" at bounding box center [337, 101] width 142 height 20
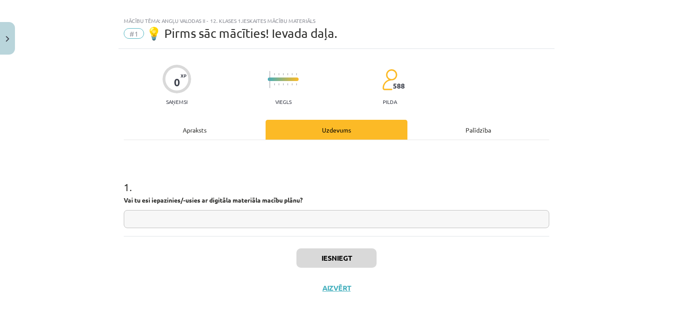
scroll to position [9, 0]
click at [284, 225] on input "text" at bounding box center [337, 220] width 426 height 18
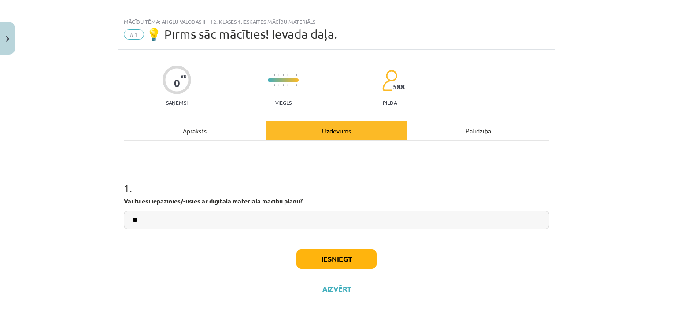
type input "**"
click at [323, 256] on button "Iesniegt" at bounding box center [337, 258] width 80 height 19
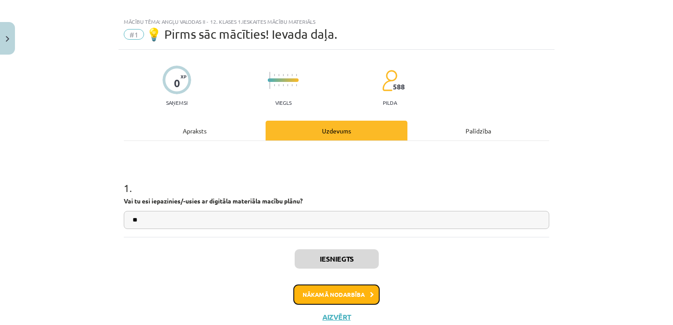
click at [342, 297] on button "Nākamā nodarbība" at bounding box center [337, 295] width 86 height 20
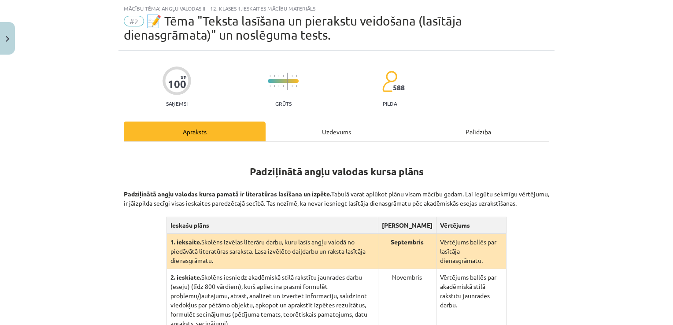
scroll to position [58, 0]
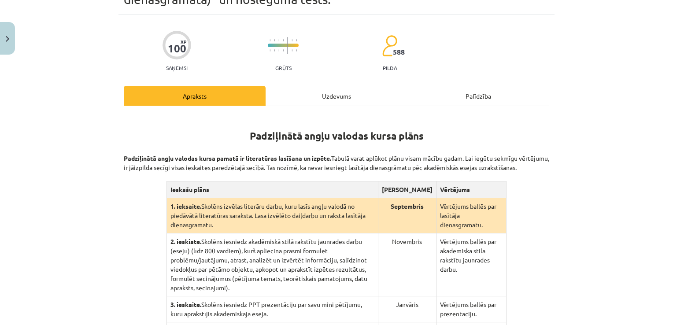
click at [332, 95] on div "Uzdevums" at bounding box center [337, 96] width 142 height 20
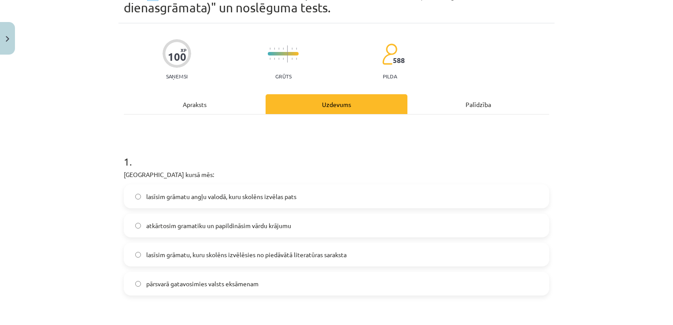
scroll to position [48, 0]
click at [332, 207] on label "lasīsim grāmatu angļu valodā, kuru skolēns izvēlas pats" at bounding box center [337, 197] width 424 height 22
click at [333, 222] on label "atkārtosim gramatiku un papildināsim vārdu krājumu" at bounding box center [337, 227] width 424 height 22
click at [335, 252] on span "lasīsim grāmatu, kuru skolēns izvēlēsies no piedāvātā literatūras saraksta" at bounding box center [246, 255] width 201 height 9
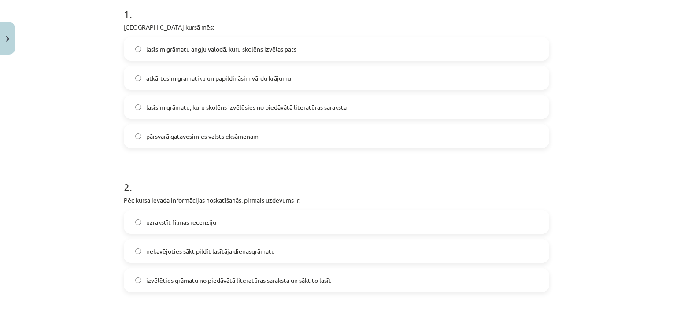
scroll to position [196, 0]
click at [324, 227] on label "uzrakstīt filmas recenziju" at bounding box center [337, 223] width 424 height 22
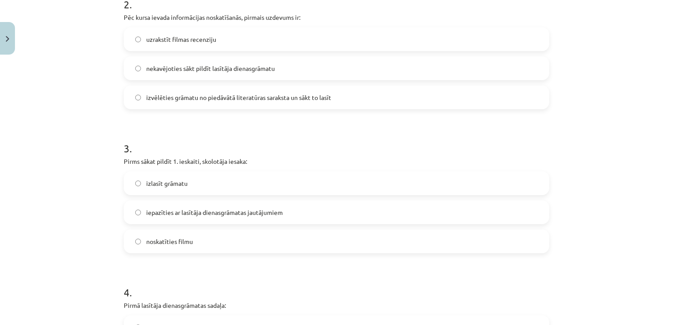
scroll to position [379, 0]
click at [345, 184] on label "izlasīt grāmatu" at bounding box center [337, 184] width 424 height 22
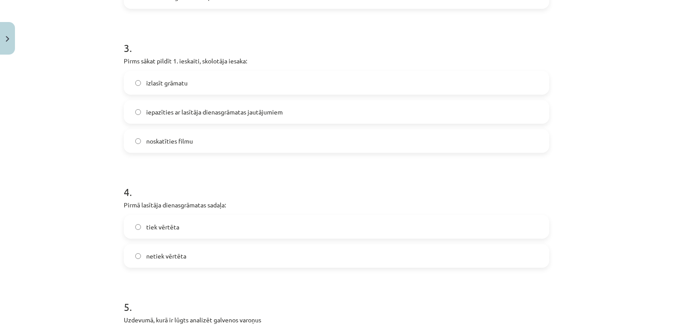
scroll to position [482, 0]
click at [317, 228] on label "tiek vērtēta" at bounding box center [337, 226] width 424 height 22
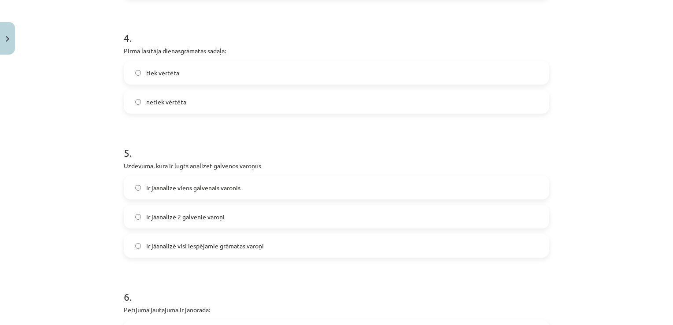
scroll to position [635, 0]
click at [323, 216] on label "Ir jāanalizē 2 galvenie varoņi" at bounding box center [337, 216] width 424 height 22
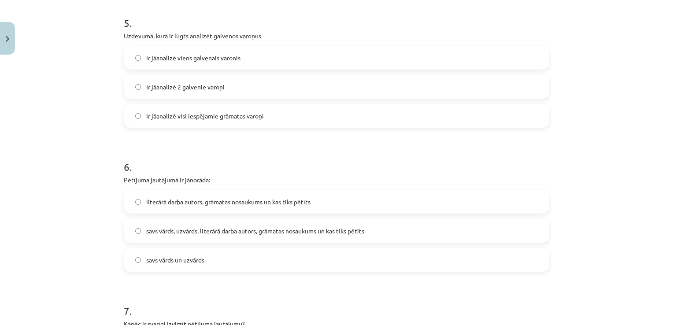
scroll to position [765, 0]
click at [332, 195] on label "literārā darba autors, grāmatas nosaukums un kas tiks pētīts" at bounding box center [337, 201] width 424 height 22
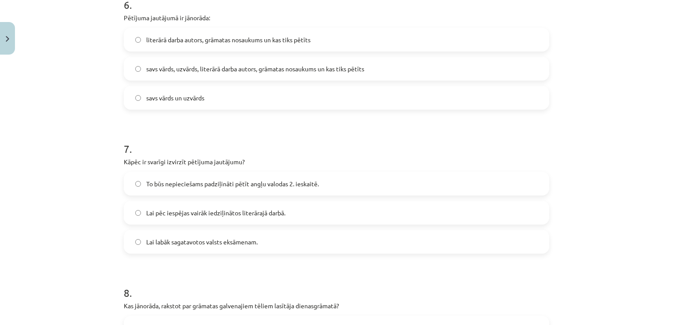
click at [332, 195] on div "To būs nepieciešams padziļināti pētīt angļu valodas 2. ieskaitē." at bounding box center [337, 184] width 426 height 24
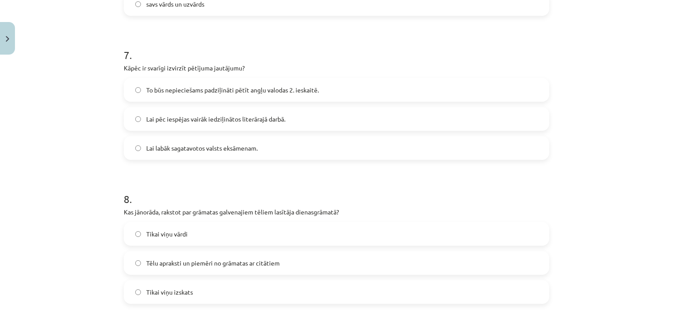
scroll to position [1022, 0]
click at [333, 134] on div "To būs nepieciešams padziļināti pētīt angļu valodas 2. ieskaitē. Lai pēc iespēj…" at bounding box center [337, 118] width 426 height 82
click at [331, 145] on label "Lai labāk sagatavotos valsts eksāmenam." at bounding box center [337, 147] width 424 height 22
click at [295, 265] on label "Tēlu apraksti un piemēri no grāmatas ar citātiem" at bounding box center [337, 262] width 424 height 22
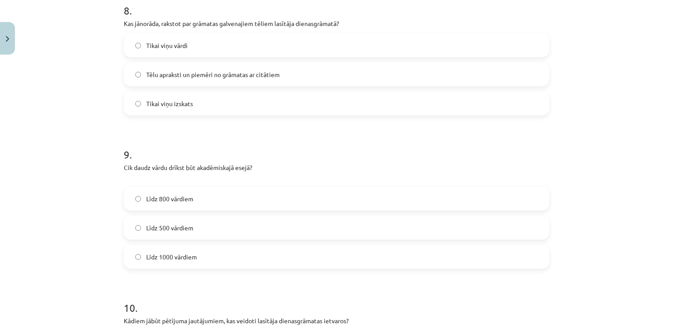
scroll to position [1217, 0]
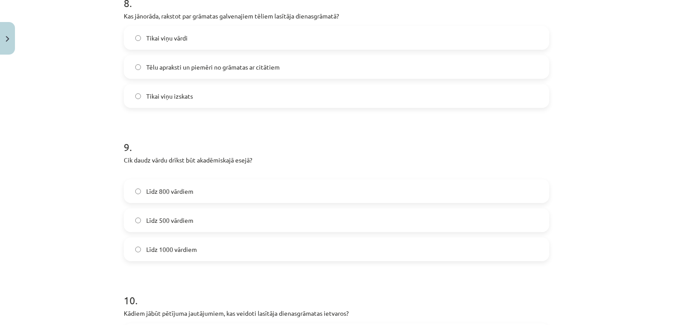
click at [313, 223] on label "Līdz 500 vārdiem" at bounding box center [337, 220] width 424 height 22
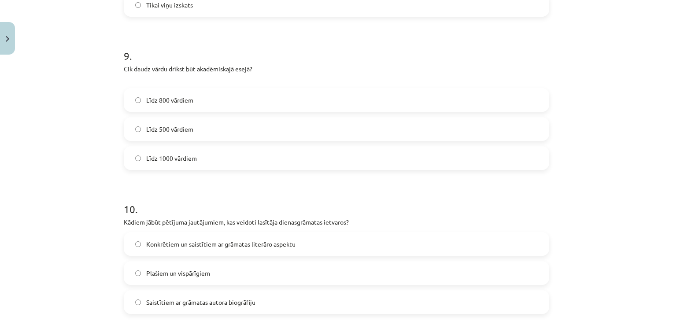
scroll to position [1307, 0]
click at [310, 258] on div "Konkrētiem un saistītiem ar grāmatas literāro aspektu Plašiem un vispārīgiem Sa…" at bounding box center [337, 274] width 426 height 82
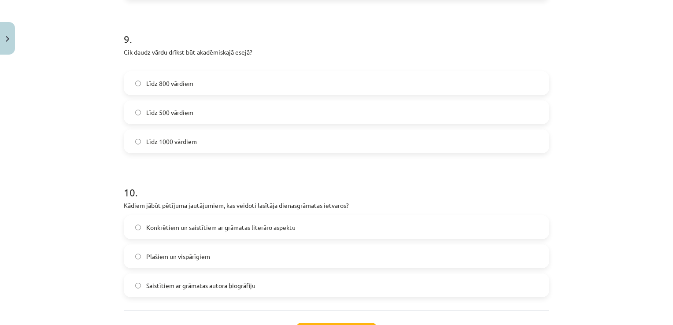
scroll to position [1331, 0]
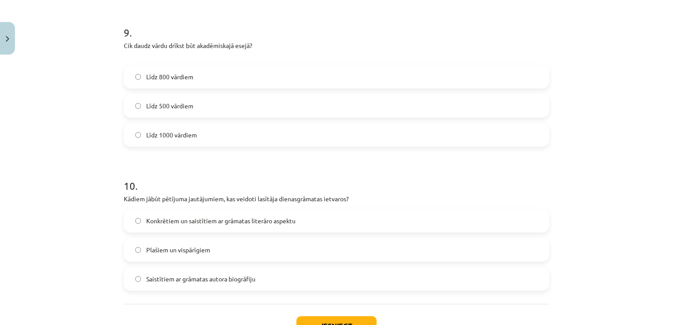
click at [310, 258] on label "Plašiem un vispārīgiem" at bounding box center [337, 250] width 424 height 22
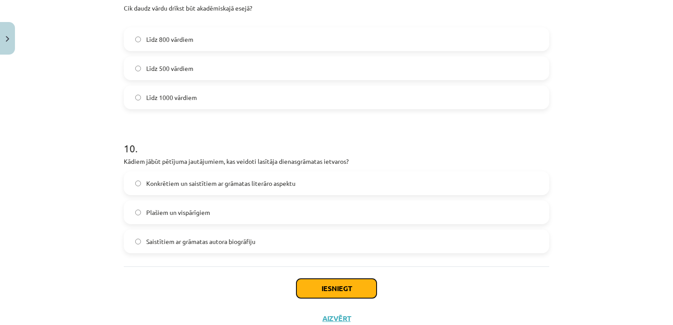
click at [326, 281] on button "Iesniegt" at bounding box center [337, 288] width 80 height 19
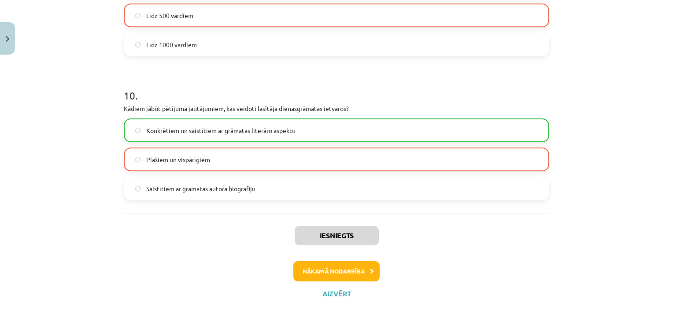
scroll to position [1426, 0]
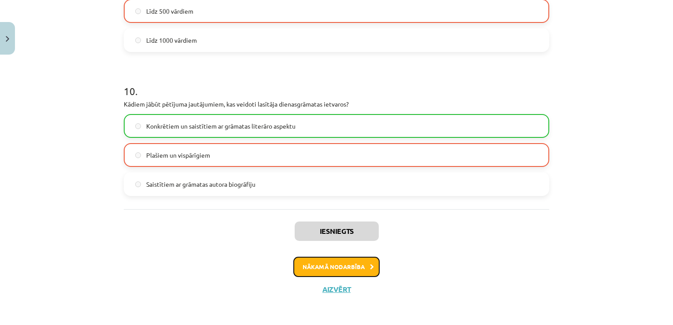
click at [335, 268] on button "Nākamā nodarbība" at bounding box center [337, 267] width 86 height 20
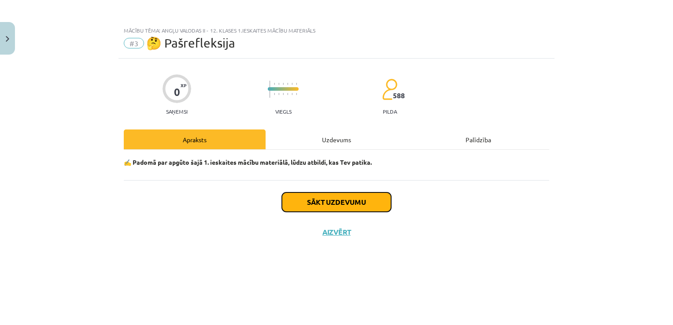
click at [354, 193] on button "Sākt uzdevumu" at bounding box center [336, 202] width 109 height 19
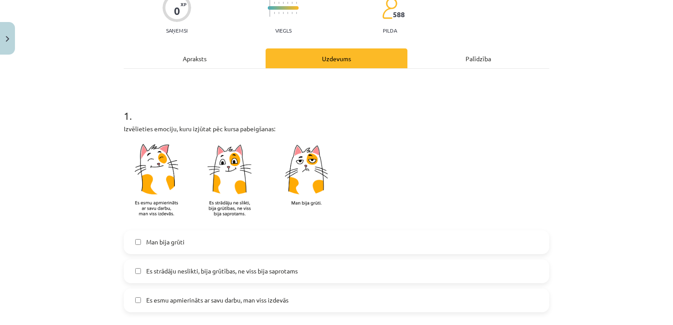
scroll to position [85, 0]
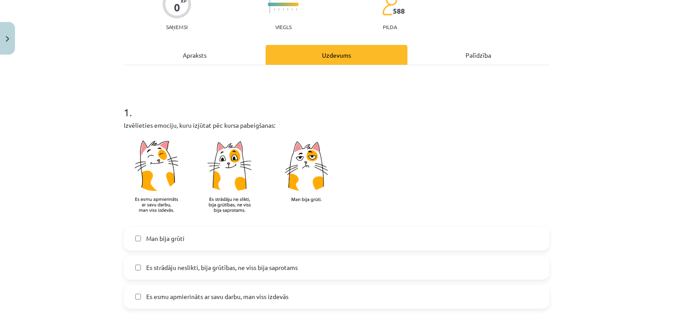
click at [338, 269] on label "Es strādāju neslikti, bija grūtības, ne viss bija saprotams" at bounding box center [337, 268] width 424 height 22
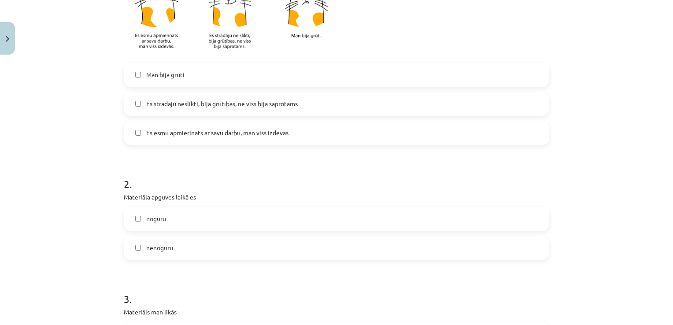
scroll to position [249, 0]
click at [355, 225] on label "noguru" at bounding box center [337, 218] width 424 height 22
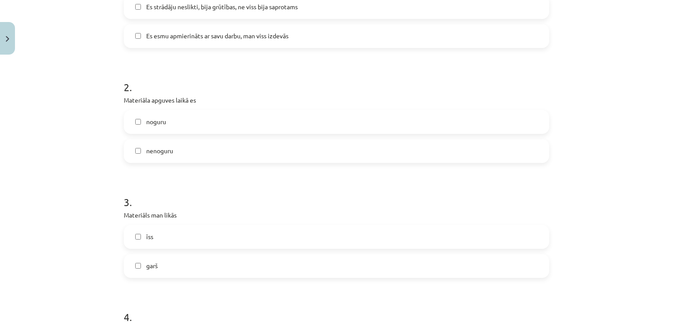
scroll to position [348, 0]
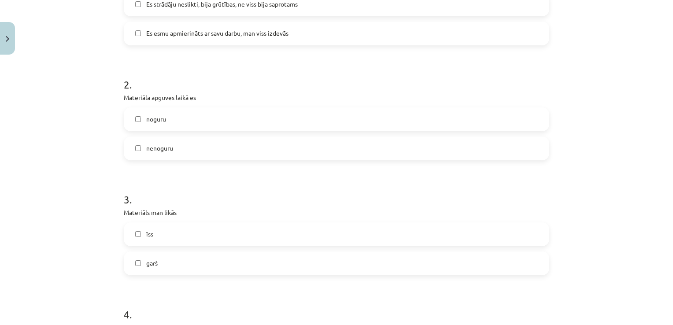
click at [351, 257] on label "garš" at bounding box center [337, 264] width 424 height 22
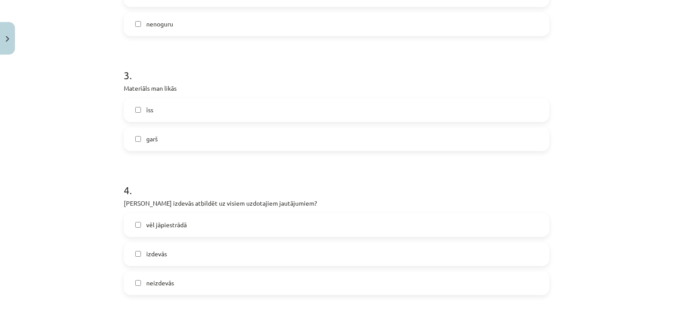
scroll to position [473, 0]
click at [358, 228] on label "vēl jāpiestrādā" at bounding box center [337, 224] width 424 height 22
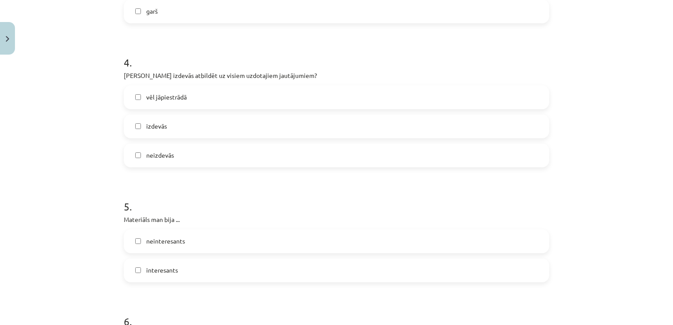
scroll to position [613, 0]
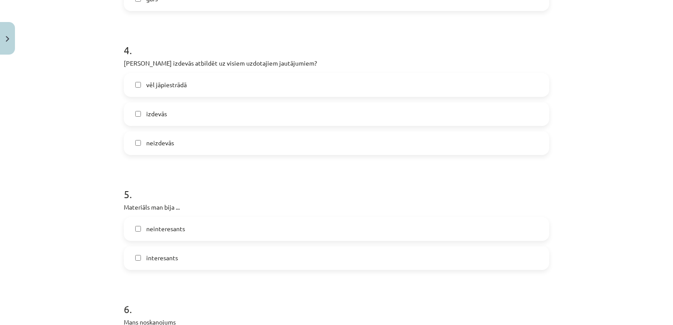
click at [352, 259] on label "interesants" at bounding box center [337, 258] width 424 height 22
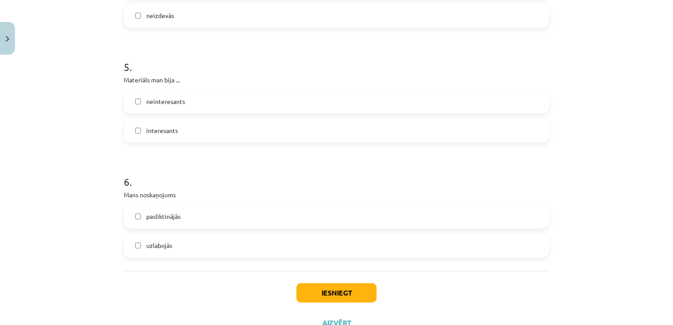
scroll to position [740, 0]
click at [363, 217] on label "pasliktinājās" at bounding box center [337, 217] width 424 height 22
click at [331, 290] on button "Iesniegt" at bounding box center [337, 293] width 80 height 19
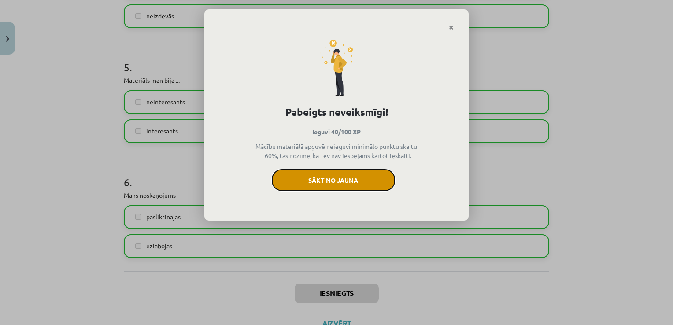
click at [357, 177] on button "Sākt no jauna" at bounding box center [333, 180] width 123 height 22
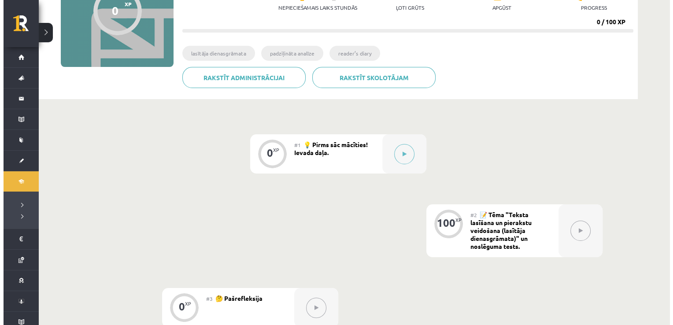
scroll to position [109, 0]
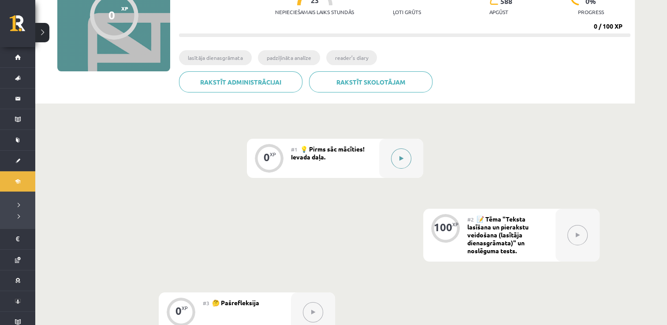
click at [402, 160] on icon at bounding box center [401, 158] width 4 height 5
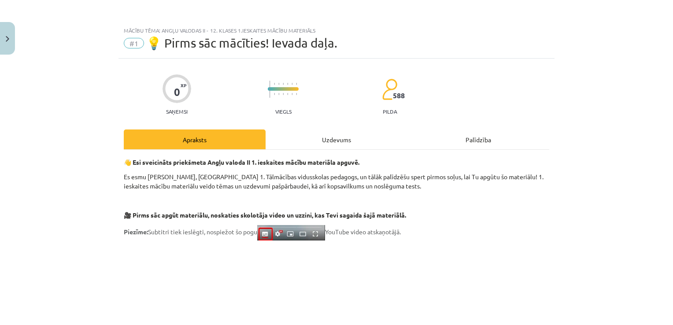
click at [359, 143] on div "Uzdevums" at bounding box center [337, 140] width 142 height 20
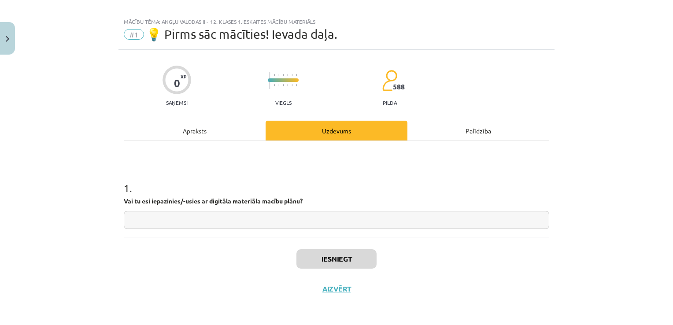
click at [364, 219] on input "text" at bounding box center [337, 220] width 426 height 18
type input "**"
click at [357, 252] on button "Iesniegt" at bounding box center [337, 258] width 80 height 19
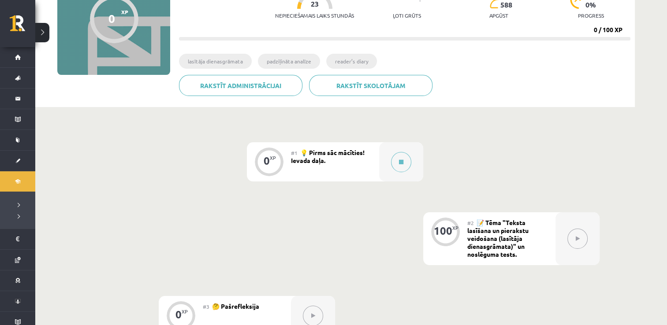
scroll to position [106, 0]
click at [573, 242] on button at bounding box center [577, 238] width 20 height 20
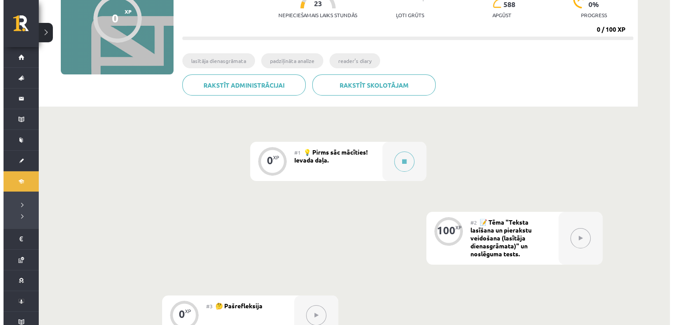
scroll to position [199, 0]
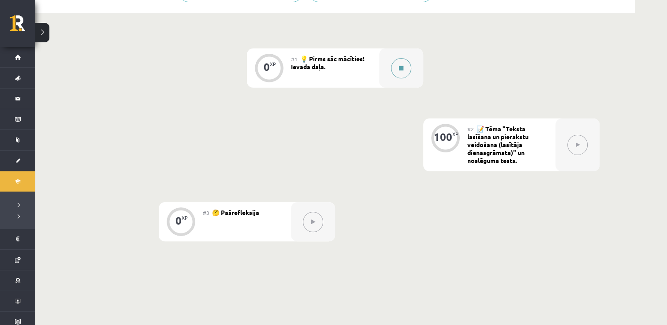
click at [401, 63] on button at bounding box center [401, 68] width 20 height 20
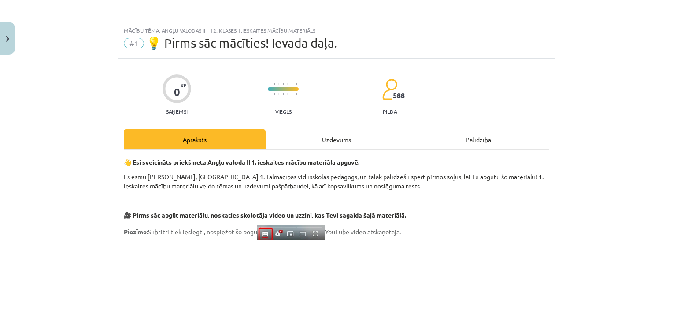
click at [365, 141] on div "Uzdevums" at bounding box center [337, 140] width 142 height 20
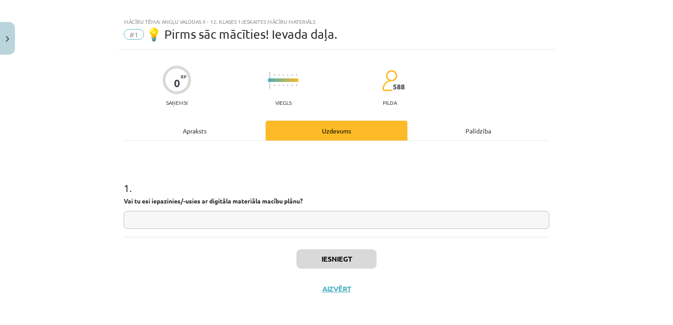
click at [357, 213] on input "text" at bounding box center [337, 220] width 426 height 18
type input "**"
click at [349, 258] on button "Iesniegt" at bounding box center [337, 258] width 80 height 19
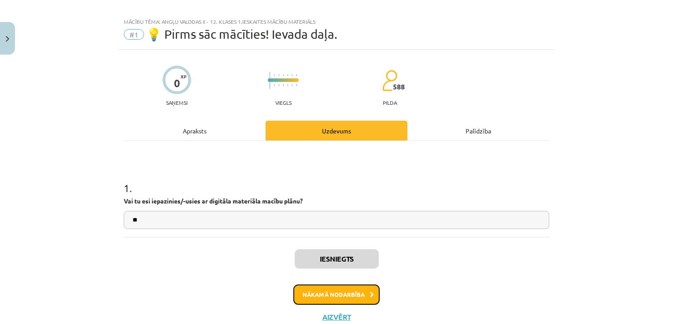
click at [349, 296] on button "Nākamā nodarbība" at bounding box center [337, 295] width 86 height 20
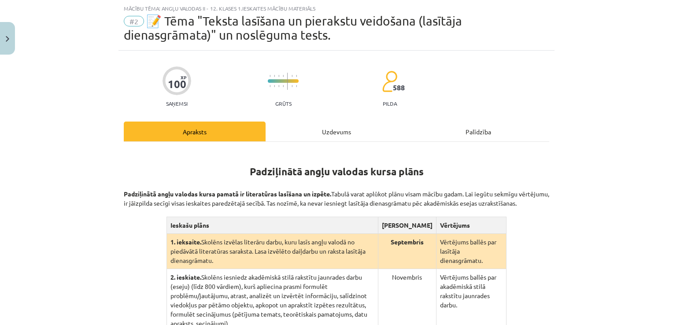
click at [333, 134] on div "Uzdevums" at bounding box center [337, 132] width 142 height 20
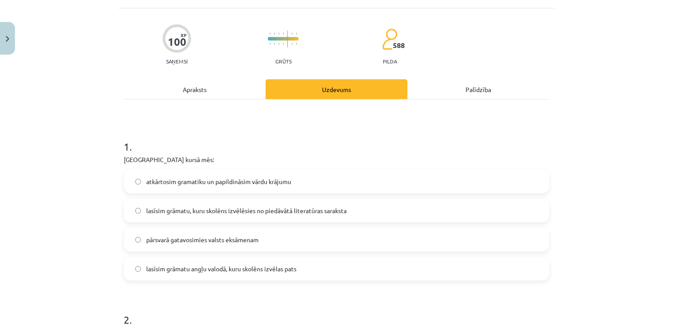
scroll to position [65, 0]
click at [227, 92] on div "Apraksts" at bounding box center [195, 88] width 142 height 20
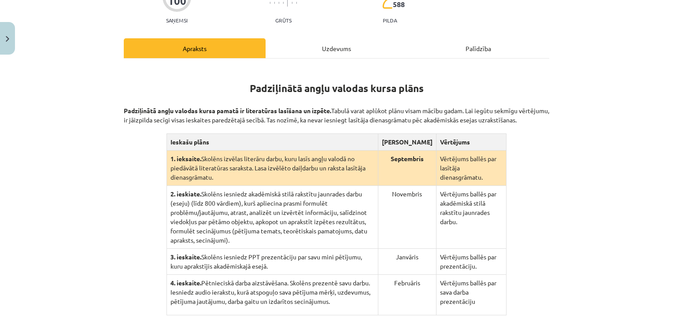
scroll to position [105, 0]
click at [316, 44] on div "Uzdevums" at bounding box center [337, 49] width 142 height 20
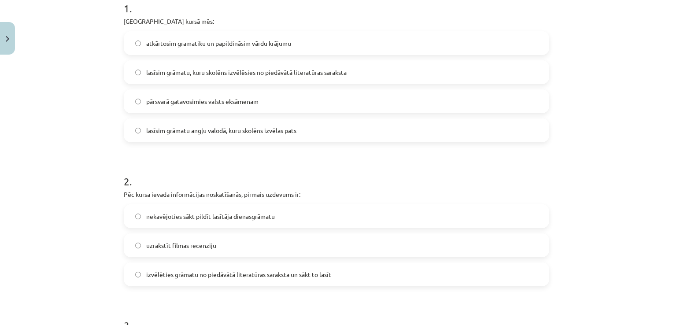
scroll to position [206, 0]
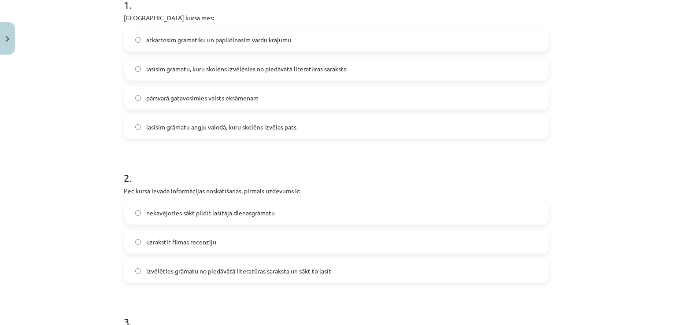
click at [168, 246] on span "uzrakstīt filmas recenziju" at bounding box center [181, 242] width 70 height 9
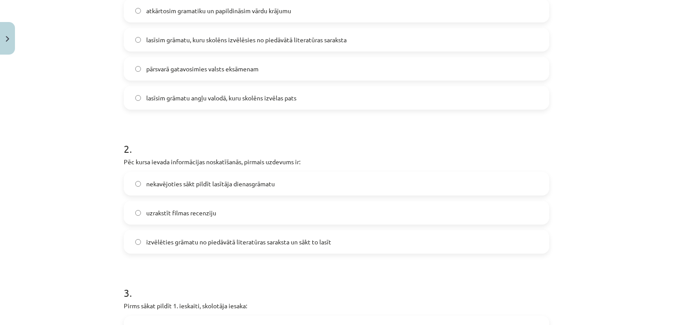
scroll to position [239, 0]
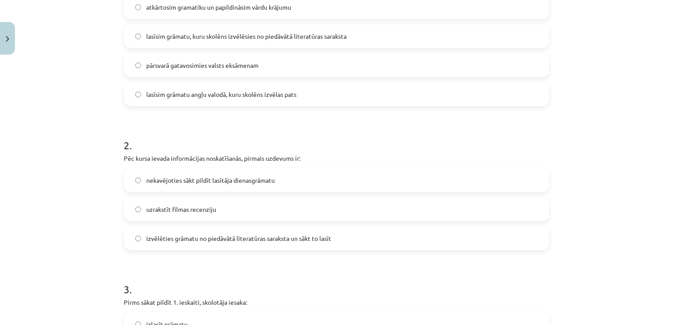
click at [180, 239] on span "izvēlēties grāmatu no piedāvātā literatūras saraksta un sākt to lasīt" at bounding box center [238, 238] width 185 height 9
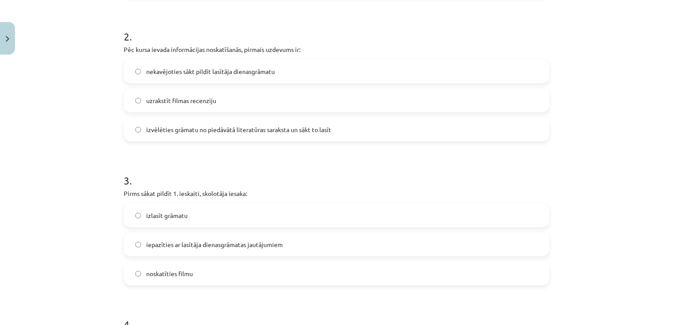
scroll to position [359, 0]
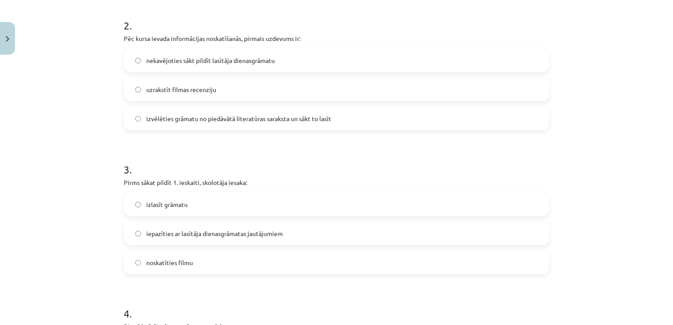
click at [213, 239] on label "iepazīties ar lasītāja dienasgrāmatas jautājumiem" at bounding box center [337, 234] width 424 height 22
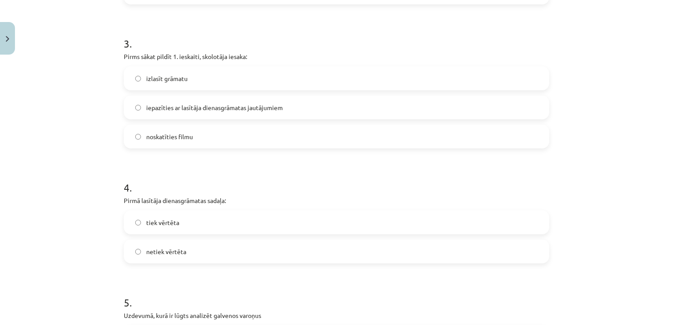
scroll to position [486, 0]
click at [237, 226] on label "tiek vērtēta" at bounding box center [337, 222] width 424 height 22
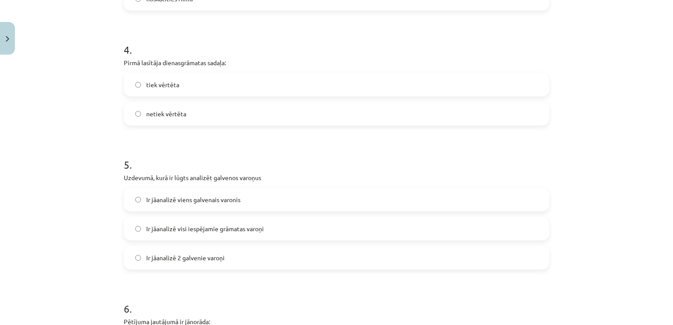
scroll to position [624, 0]
click at [270, 201] on label "Ir jāanalizē viens galvenais varonis" at bounding box center [337, 199] width 424 height 22
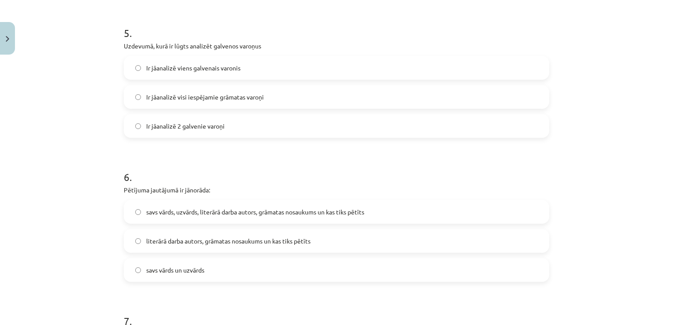
scroll to position [755, 0]
click at [273, 208] on span "savs vārds, uzvārds, literārā darba autors, grāmatas nosaukums un kas tiks pētī…" at bounding box center [255, 211] width 218 height 9
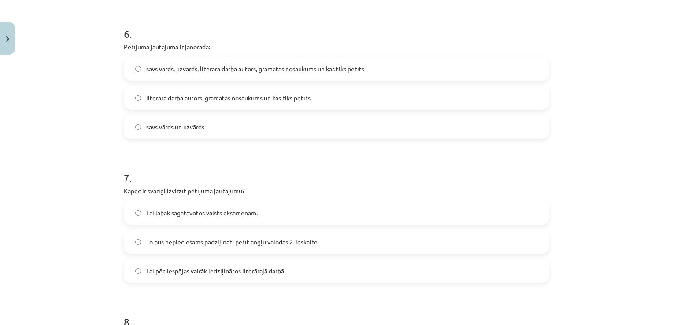
scroll to position [899, 0]
click at [289, 264] on label "Lai pēc iespējas vairāk iedziļinātos literārajā darbā." at bounding box center [337, 270] width 424 height 22
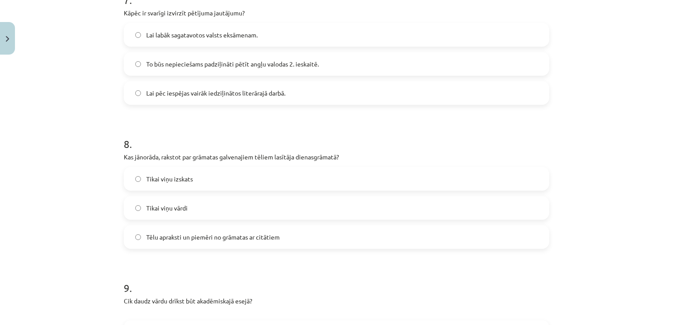
scroll to position [1075, 0]
click at [317, 243] on label "Tēlu apraksti un piemēri no grāmatas ar citātiem" at bounding box center [337, 238] width 424 height 22
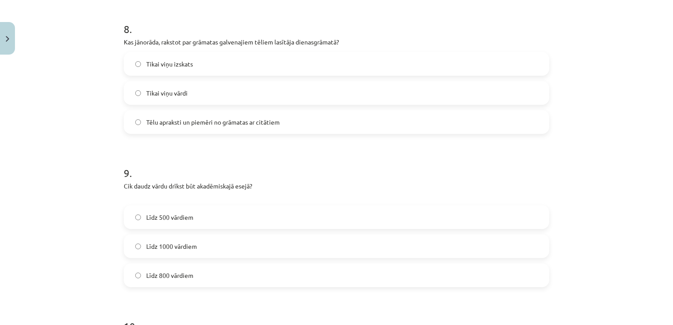
scroll to position [1191, 0]
click at [328, 241] on label "Līdz 1000 vārdiem" at bounding box center [337, 246] width 424 height 22
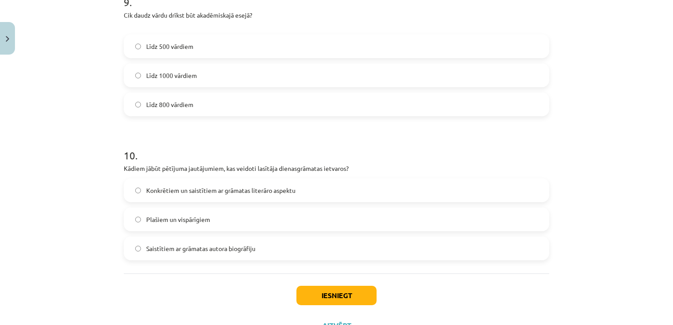
scroll to position [1361, 0]
click at [346, 221] on label "Plašiem un vispārīgiem" at bounding box center [337, 220] width 424 height 22
click at [349, 295] on button "Iesniegt" at bounding box center [337, 295] width 80 height 19
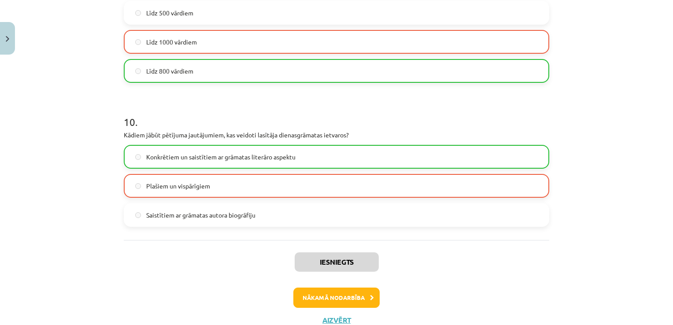
scroll to position [1401, 0]
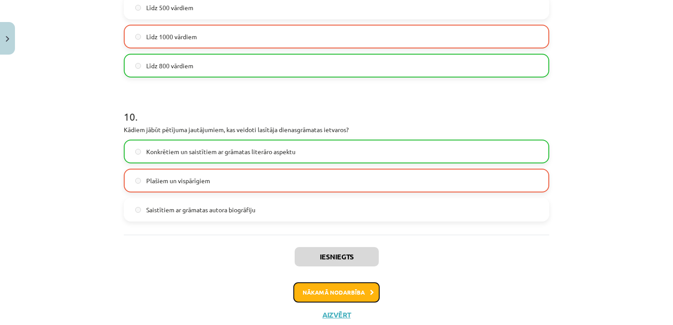
click at [349, 288] on button "Nākamā nodarbība" at bounding box center [337, 293] width 86 height 20
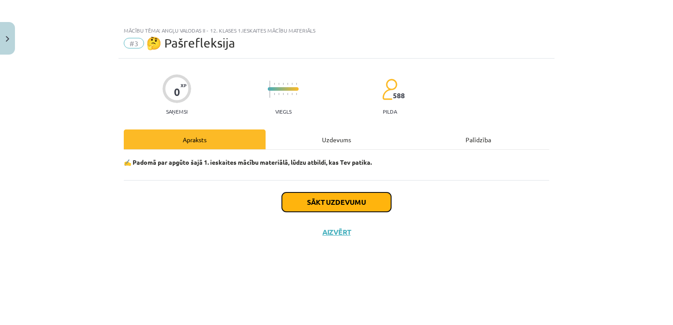
click at [368, 205] on button "Sākt uzdevumu" at bounding box center [336, 202] width 109 height 19
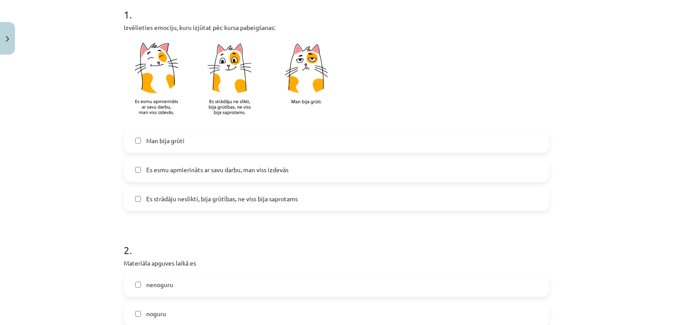
scroll to position [182, 0]
click at [375, 168] on label "Es esmu apmierināts ar savu darbu, man viss izdevās" at bounding box center [337, 171] width 424 height 22
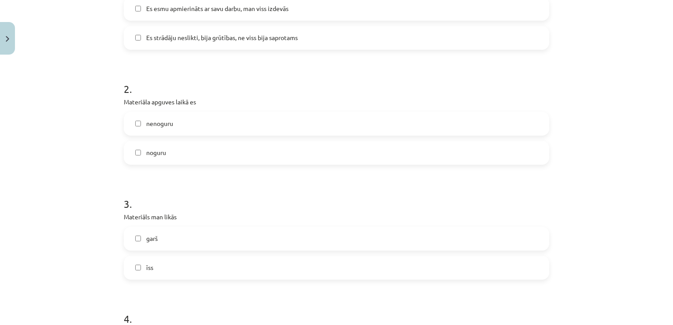
scroll to position [343, 0]
click at [383, 131] on label "nenoguru" at bounding box center [337, 125] width 424 height 22
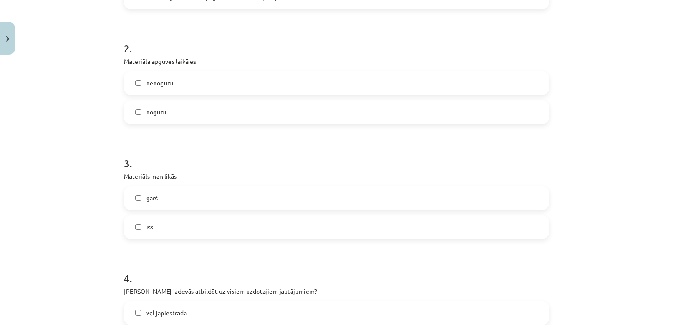
scroll to position [386, 0]
click at [320, 228] on label "īss" at bounding box center [337, 226] width 424 height 22
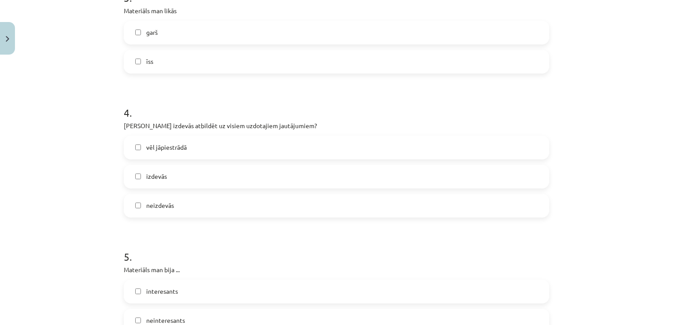
scroll to position [550, 0]
click at [286, 185] on label "izdevās" at bounding box center [337, 177] width 424 height 22
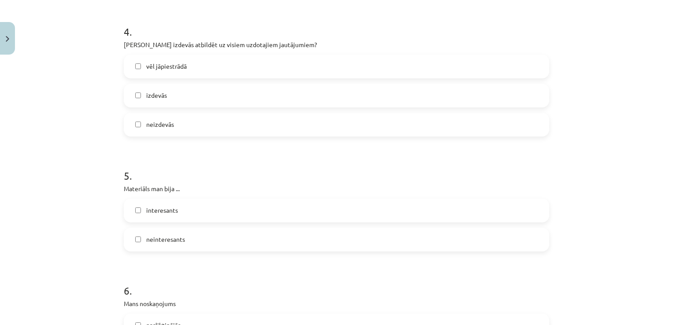
scroll to position [641, 0]
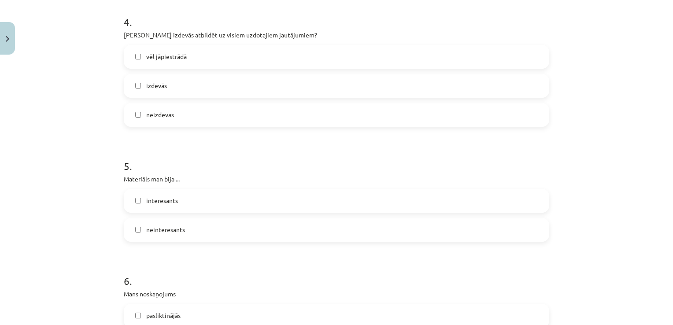
click at [281, 203] on label "interesants" at bounding box center [337, 201] width 424 height 22
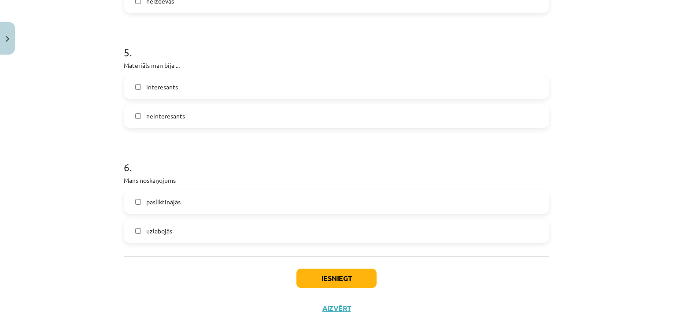
scroll to position [755, 0]
click at [276, 230] on label "uzlabojās" at bounding box center [337, 230] width 424 height 22
click at [320, 270] on button "Iesniegt" at bounding box center [337, 277] width 80 height 19
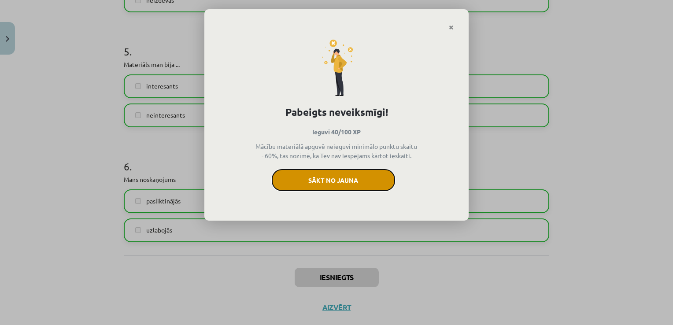
click at [354, 183] on button "Sākt no jauna" at bounding box center [333, 180] width 123 height 22
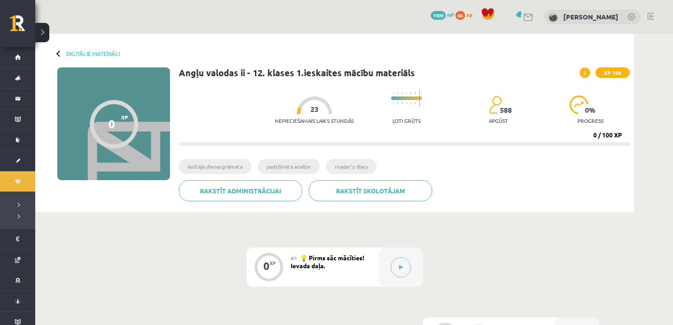
scroll to position [199, 0]
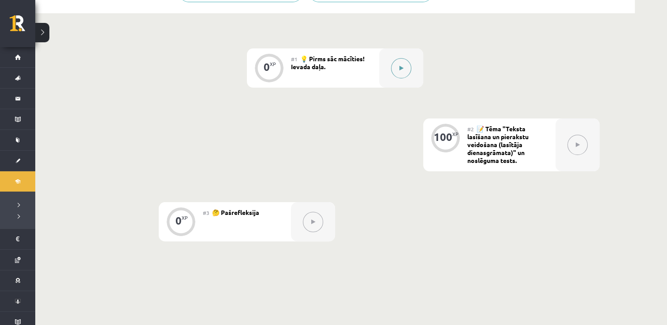
click at [394, 61] on button at bounding box center [401, 68] width 20 height 20
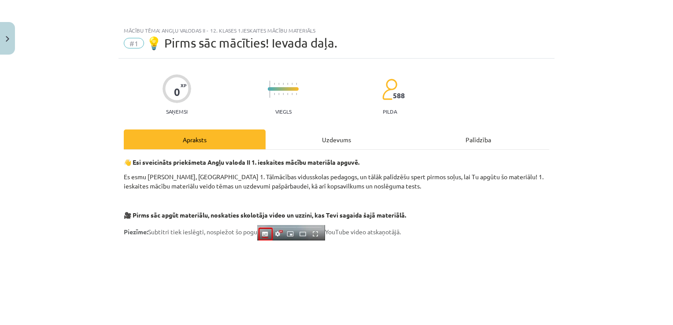
click at [339, 142] on div "Uzdevums" at bounding box center [337, 140] width 142 height 20
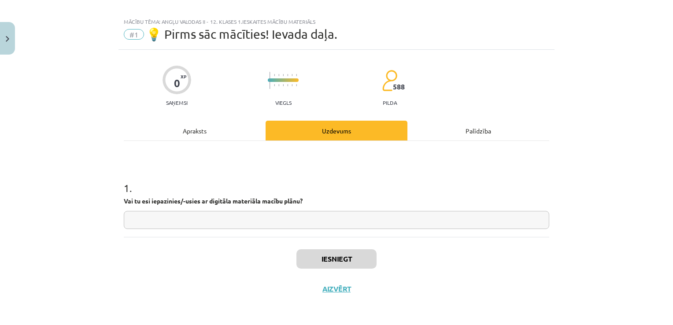
click at [348, 226] on input "text" at bounding box center [337, 220] width 426 height 18
type input "**"
click at [232, 136] on div "Apraksts" at bounding box center [195, 131] width 142 height 20
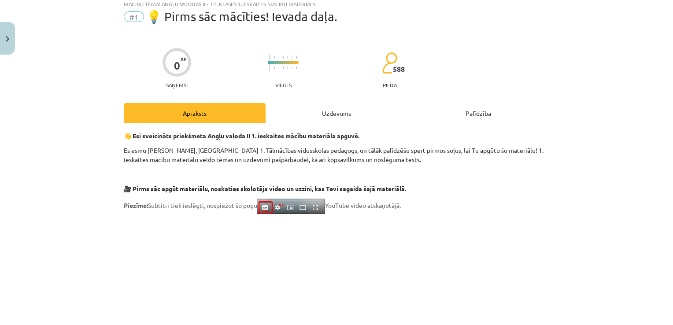
scroll to position [25, 0]
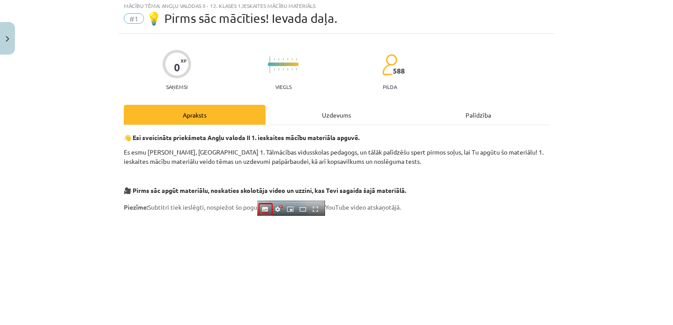
click at [362, 120] on div "Uzdevums" at bounding box center [337, 115] width 142 height 20
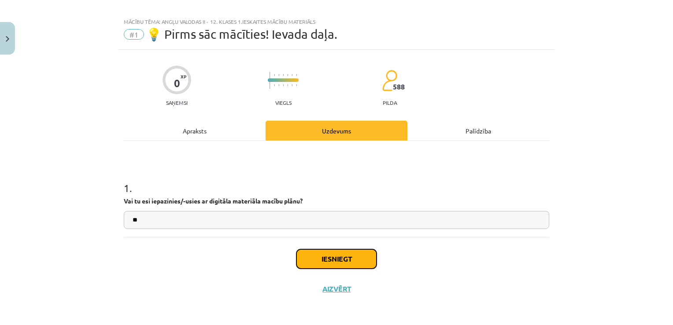
click at [348, 250] on button "Iesniegt" at bounding box center [337, 258] width 80 height 19
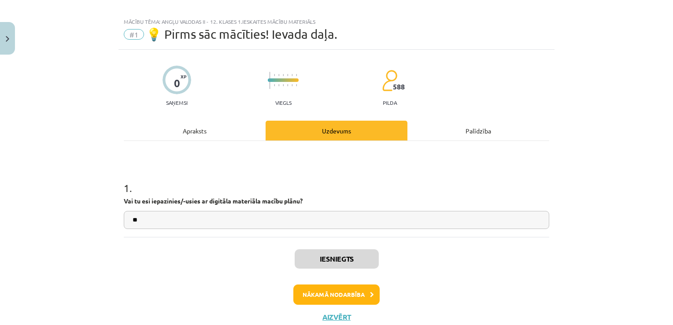
scroll to position [200, 0]
click at [347, 295] on button "Nākamā nodarbība" at bounding box center [337, 295] width 86 height 20
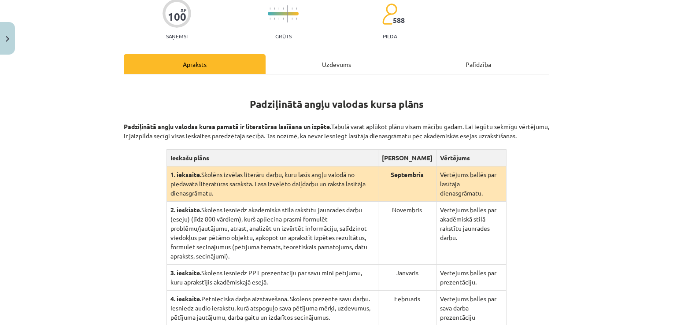
scroll to position [111, 0]
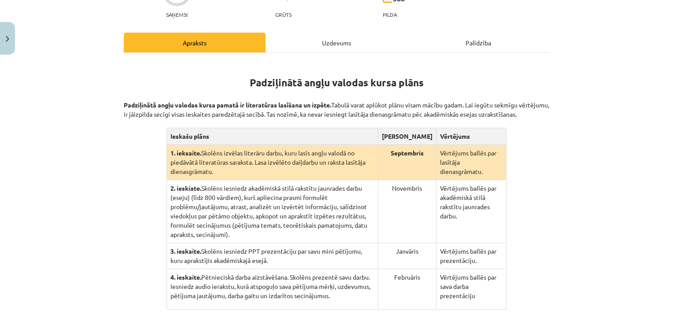
click at [335, 46] on div "Uzdevums" at bounding box center [337, 43] width 142 height 20
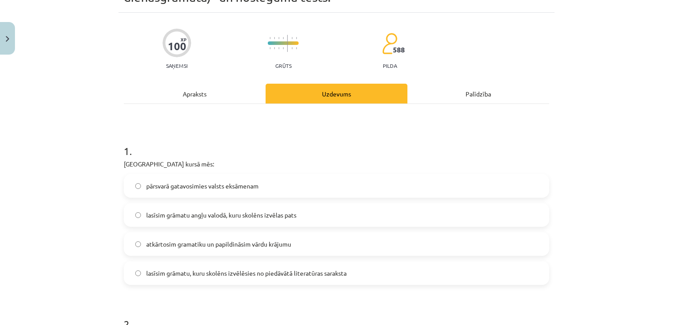
scroll to position [59, 0]
click at [305, 215] on label "lasīsim grāmatu angļu valodā, kuru skolēns izvēlas pats" at bounding box center [337, 215] width 424 height 22
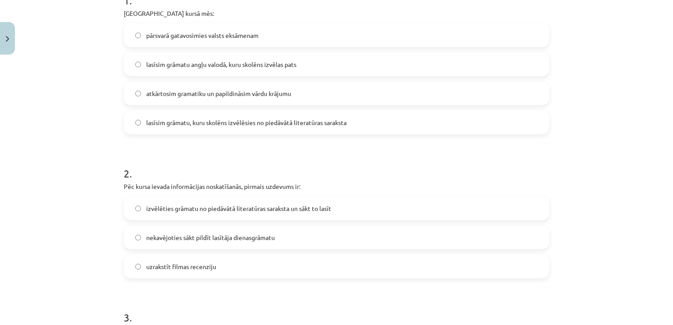
scroll to position [211, 0]
click at [311, 209] on span "izvēlēties grāmatu no piedāvātā literatūras saraksta un sākt to lasīt" at bounding box center [238, 208] width 185 height 9
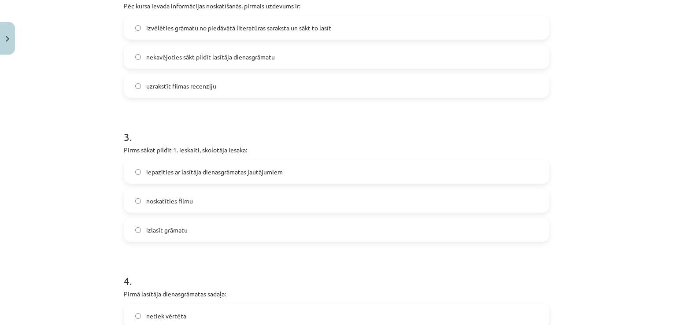
scroll to position [392, 0]
click at [300, 233] on label "izlasīt grāmatu" at bounding box center [337, 229] width 424 height 22
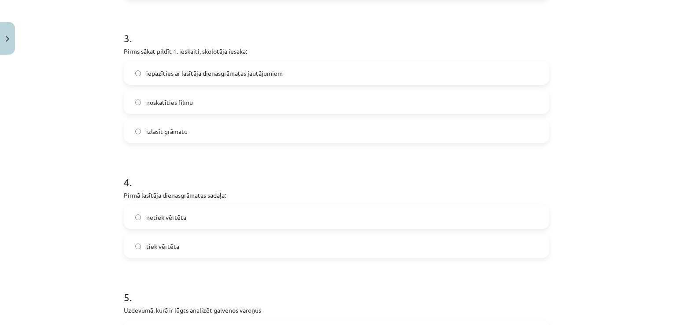
scroll to position [490, 0]
click at [284, 252] on label "tiek vērtēta" at bounding box center [337, 247] width 424 height 22
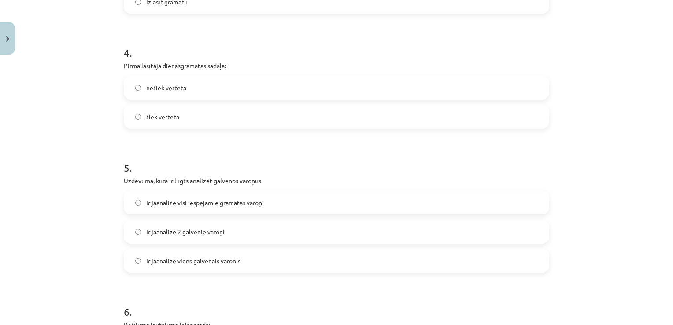
scroll to position [619, 0]
click at [245, 264] on label "Ir jāanalizē viens galvenais varonis" at bounding box center [337, 262] width 424 height 22
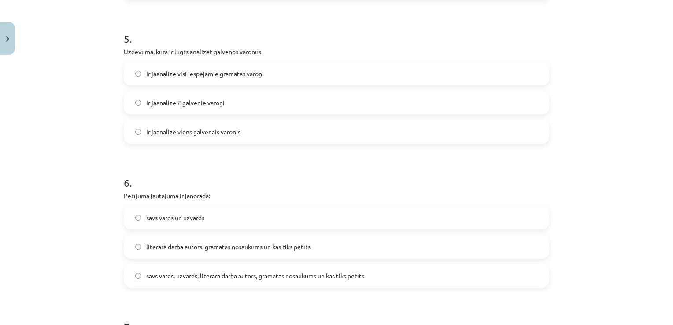
scroll to position [749, 0]
click at [249, 278] on span "savs vārds, uzvārds, literārā darba autors, grāmatas nosaukums un kas tiks pētī…" at bounding box center [255, 275] width 218 height 9
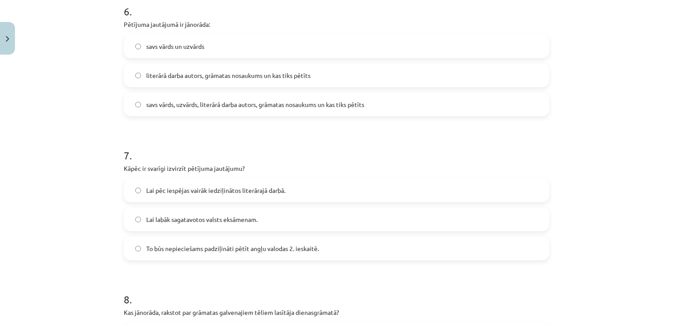
scroll to position [918, 0]
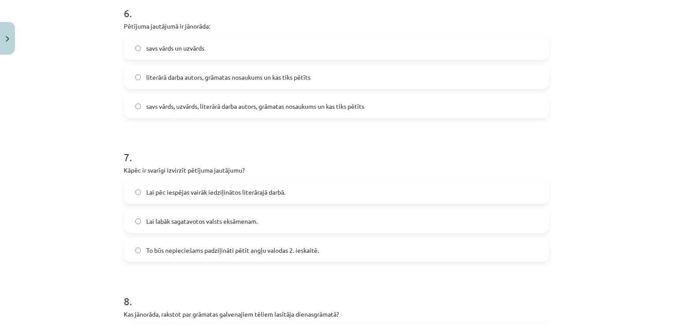
click at [279, 189] on span "Lai pēc iespējas vairāk iedziļinātos literārajā darbā." at bounding box center [215, 192] width 139 height 9
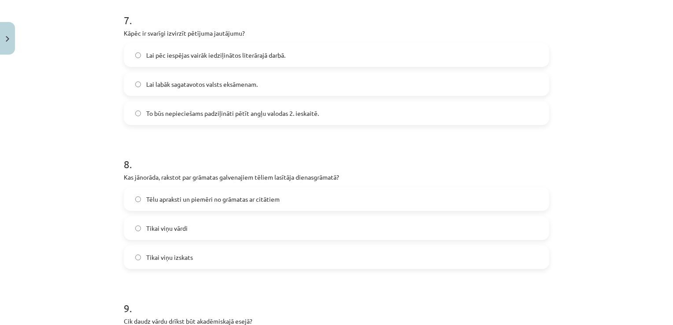
scroll to position [1056, 0]
click at [273, 202] on span "Tēlu apraksti un piemēri no grāmatas ar citātiem" at bounding box center [213, 198] width 134 height 9
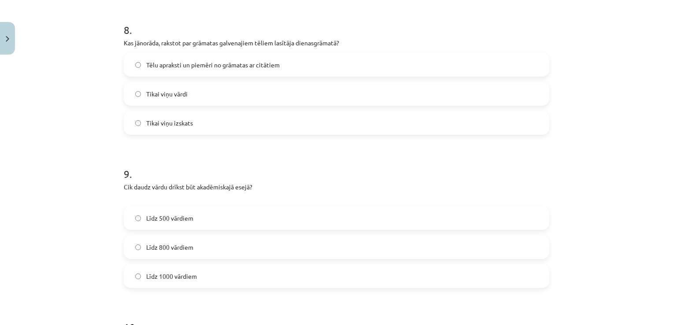
scroll to position [1197, 0]
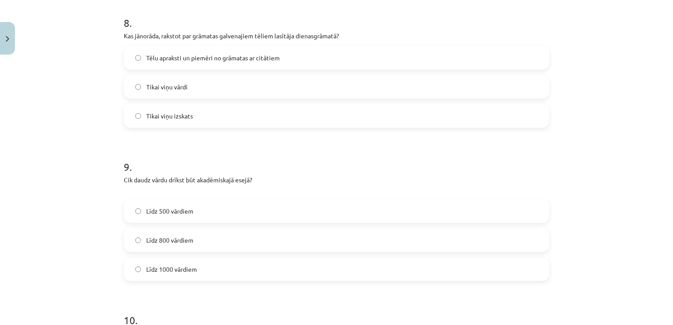
click at [260, 245] on label "Līdz 800 vārdiem" at bounding box center [337, 240] width 424 height 22
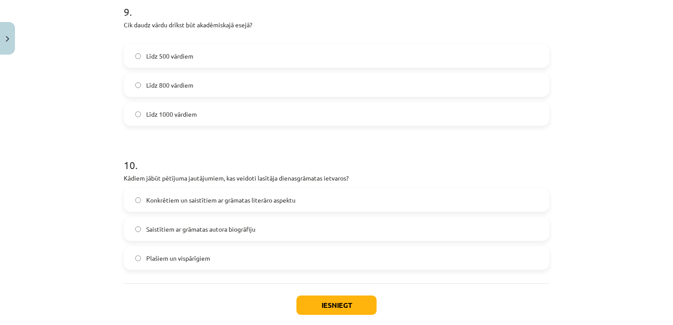
scroll to position [1350, 0]
click at [257, 263] on label "Plašiem un vispārīgiem" at bounding box center [337, 260] width 424 height 22
click at [286, 202] on span "Konkrētiem un saistītiem ar grāmatas literāro aspektu" at bounding box center [220, 201] width 149 height 9
click at [318, 296] on div "Iesniegt Aizvērt" at bounding box center [337, 316] width 426 height 62
click at [319, 301] on button "Iesniegt" at bounding box center [337, 306] width 80 height 19
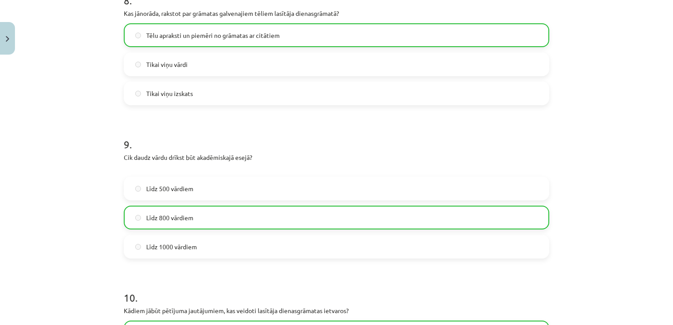
scroll to position [1426, 0]
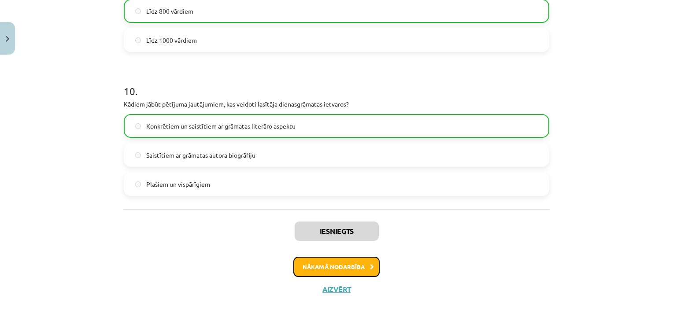
click at [372, 267] on button "Nākamā nodarbība" at bounding box center [337, 267] width 86 height 20
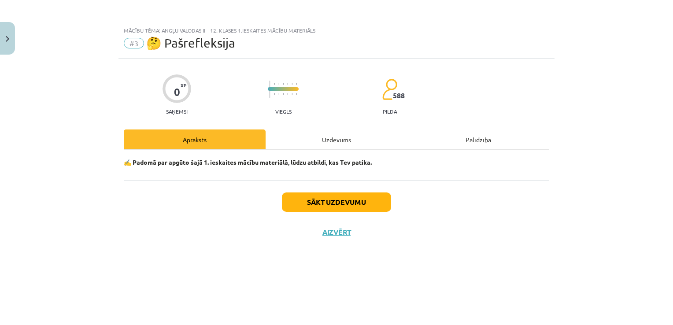
scroll to position [0, 0]
click at [363, 214] on div "Sākt uzdevumu Aizvērt" at bounding box center [337, 211] width 426 height 62
click at [364, 211] on button "Sākt uzdevumu" at bounding box center [336, 202] width 109 height 19
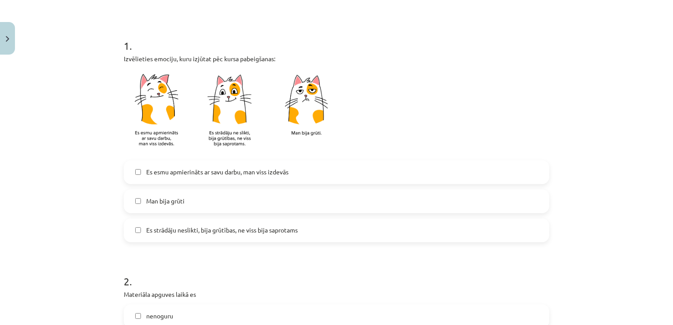
scroll to position [159, 0]
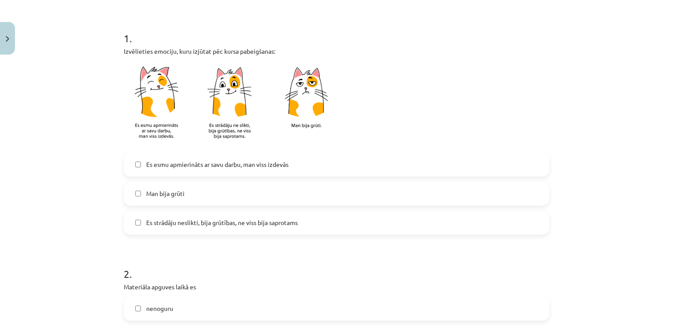
click at [364, 210] on div "Es esmu apmierināts ar savu darbu, man viss izdevās Man bija grūti Es strādāju …" at bounding box center [337, 194] width 426 height 82
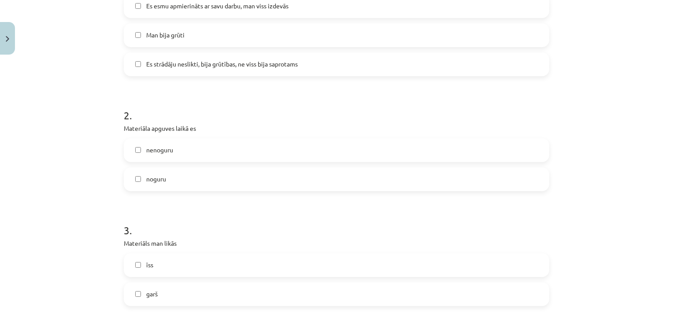
scroll to position [317, 0]
click at [369, 167] on div "nenoguru noguru" at bounding box center [337, 165] width 426 height 53
click at [370, 178] on label "noguru" at bounding box center [337, 180] width 424 height 22
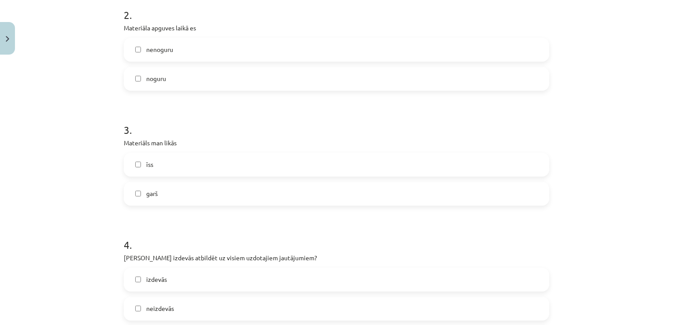
scroll to position [417, 0]
click at [370, 179] on div "īss garš" at bounding box center [337, 179] width 426 height 53
click at [372, 171] on label "īss" at bounding box center [337, 165] width 424 height 22
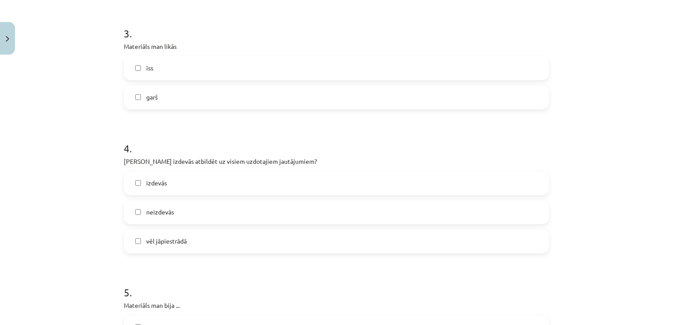
click at [371, 183] on label "izdevās" at bounding box center [337, 183] width 424 height 22
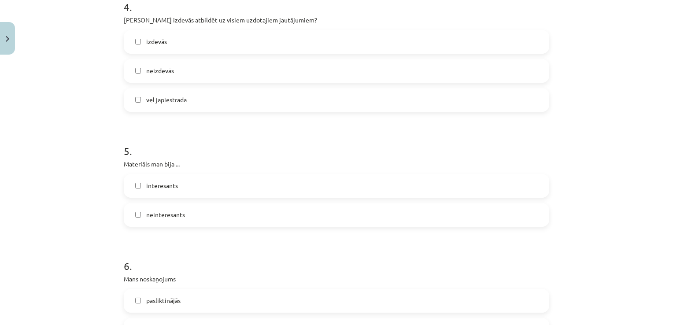
scroll to position [654, 0]
click at [372, 207] on label "neinteresants" at bounding box center [337, 217] width 424 height 22
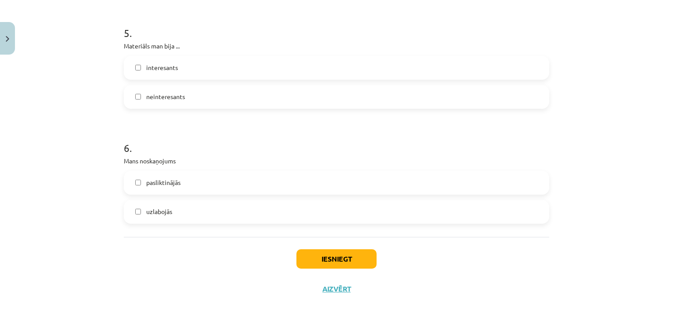
click at [372, 207] on label "uzlabojās" at bounding box center [337, 212] width 424 height 22
click at [353, 251] on button "Iesniegt" at bounding box center [337, 258] width 80 height 19
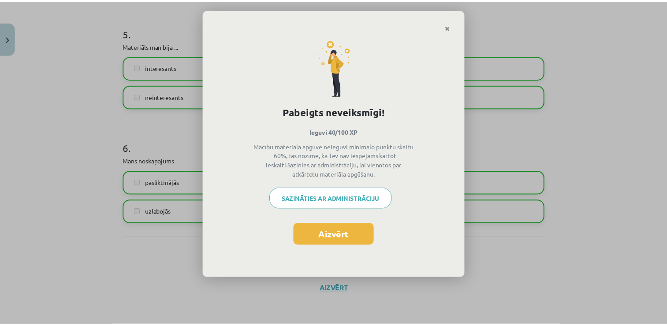
scroll to position [199, 0]
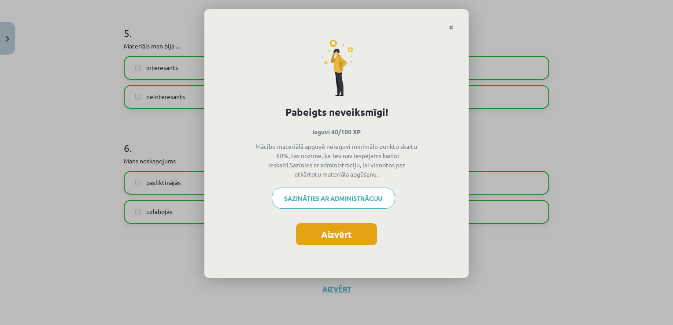
click at [353, 240] on button "Aizvērt" at bounding box center [336, 234] width 81 height 22
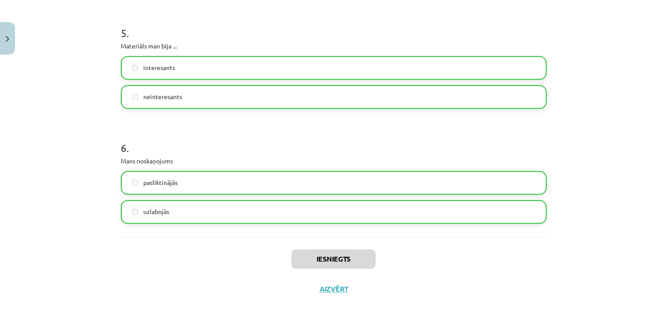
scroll to position [224, 0]
click at [330, 288] on button "Aizvērt" at bounding box center [333, 289] width 33 height 9
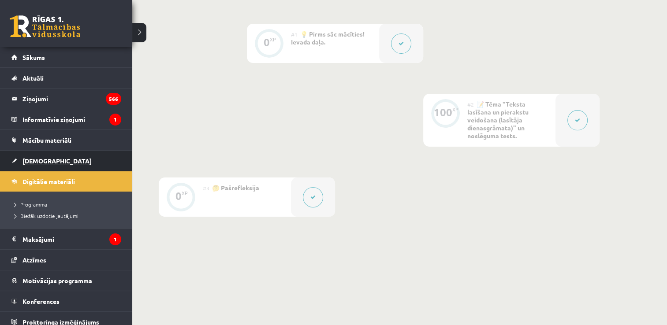
click at [57, 154] on link "[DEMOGRAPHIC_DATA]" at bounding box center [66, 161] width 110 height 20
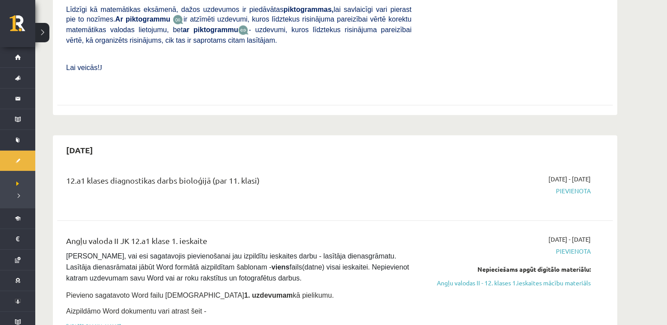
scroll to position [336, 0]
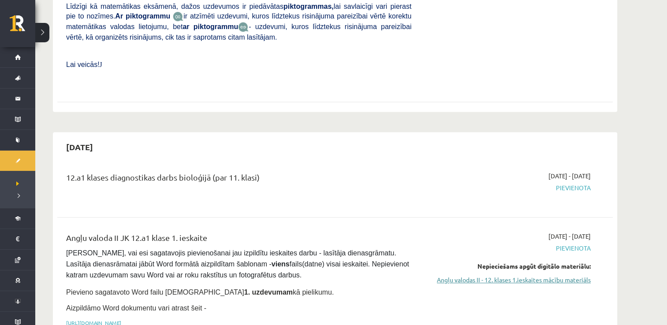
click at [480, 275] on link "Angļu valodas II - 12. klases 1.ieskaites mācību materiāls" at bounding box center [507, 279] width 166 height 9
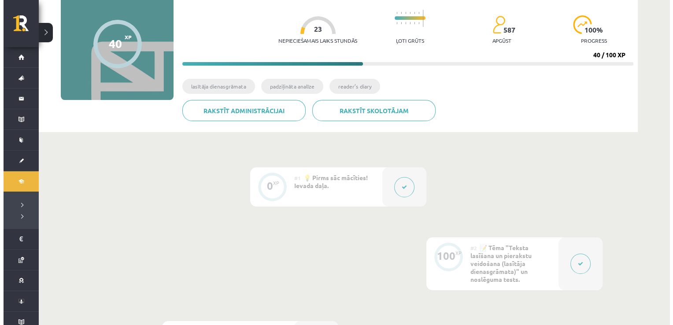
scroll to position [79, 0]
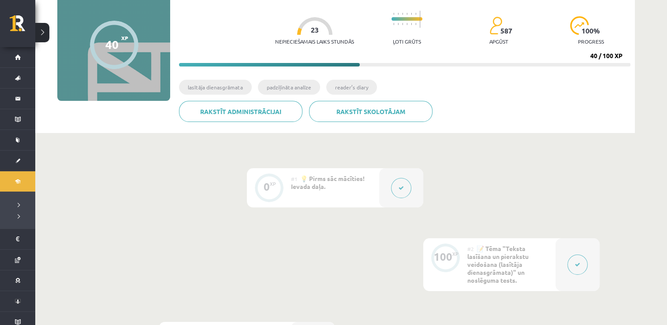
click at [404, 189] on button at bounding box center [401, 188] width 20 height 20
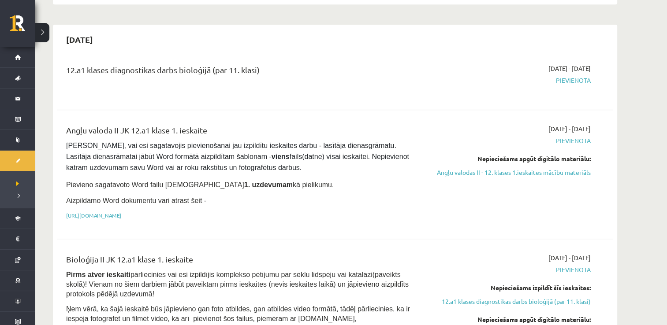
scroll to position [443, 0]
click at [485, 168] on link "Angļu valodas II - 12. klases 1.ieskaites mācību materiāls" at bounding box center [507, 172] width 166 height 9
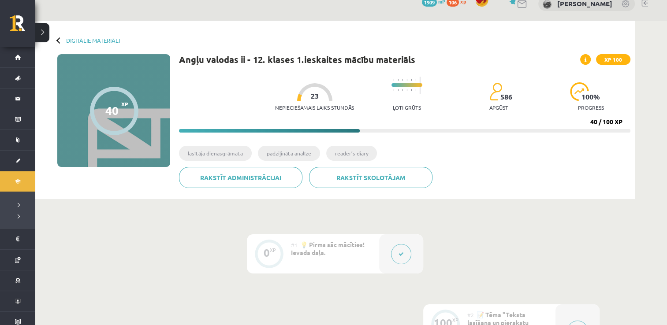
scroll to position [7, 0]
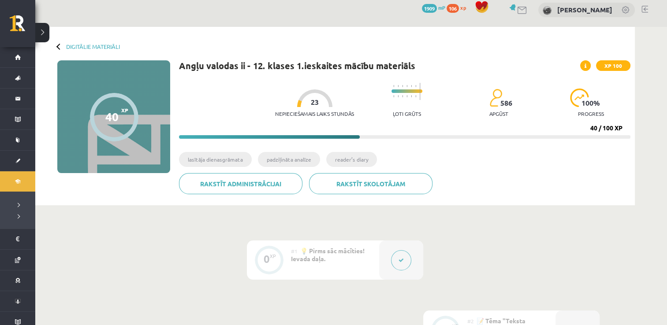
click at [591, 67] on span at bounding box center [585, 65] width 11 height 11
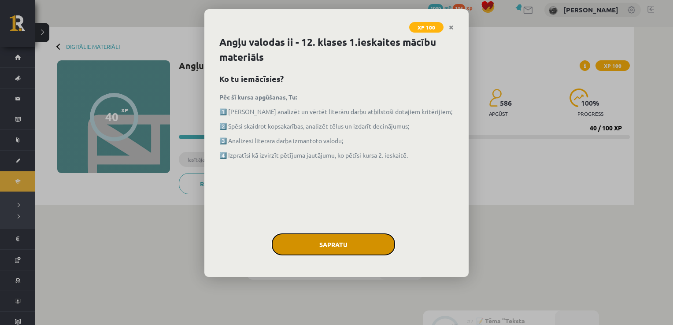
click at [356, 240] on button "Sapratu" at bounding box center [333, 245] width 123 height 22
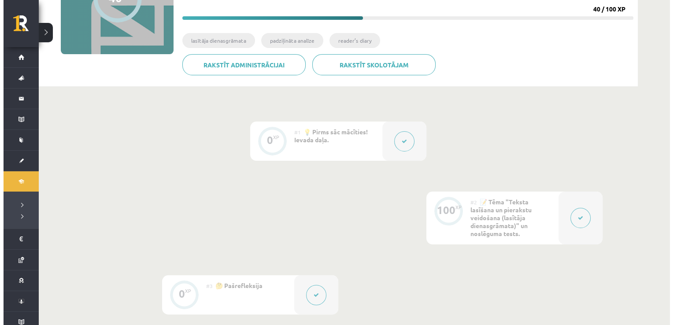
scroll to position [127, 0]
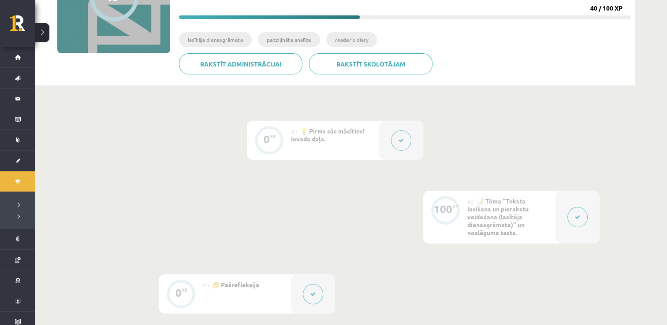
click at [578, 216] on icon at bounding box center [577, 217] width 5 height 5
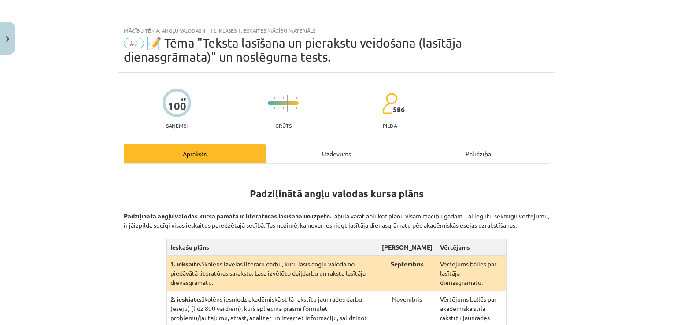
click at [353, 160] on div "Uzdevums" at bounding box center [337, 154] width 142 height 20
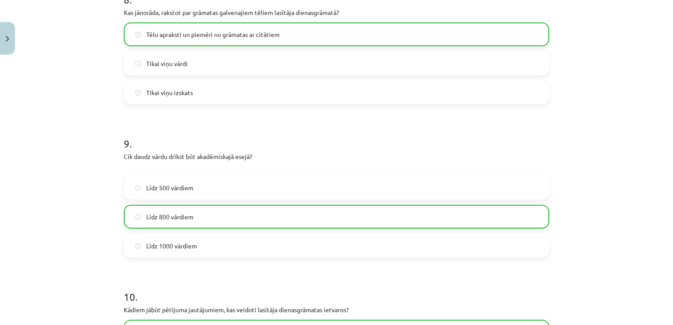
scroll to position [1372, 0]
